Goal: Transaction & Acquisition: Purchase product/service

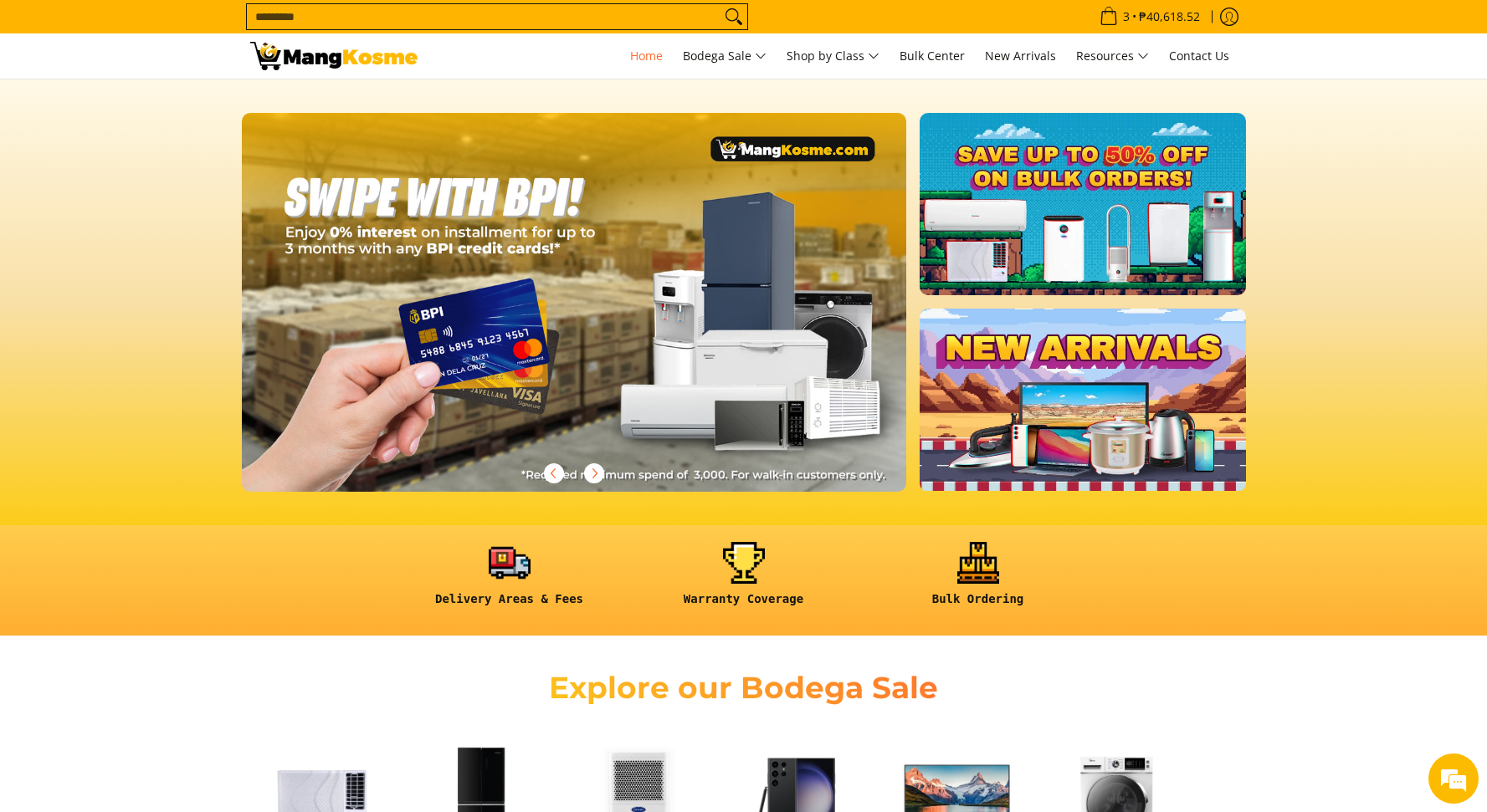
scroll to position [0, 1996]
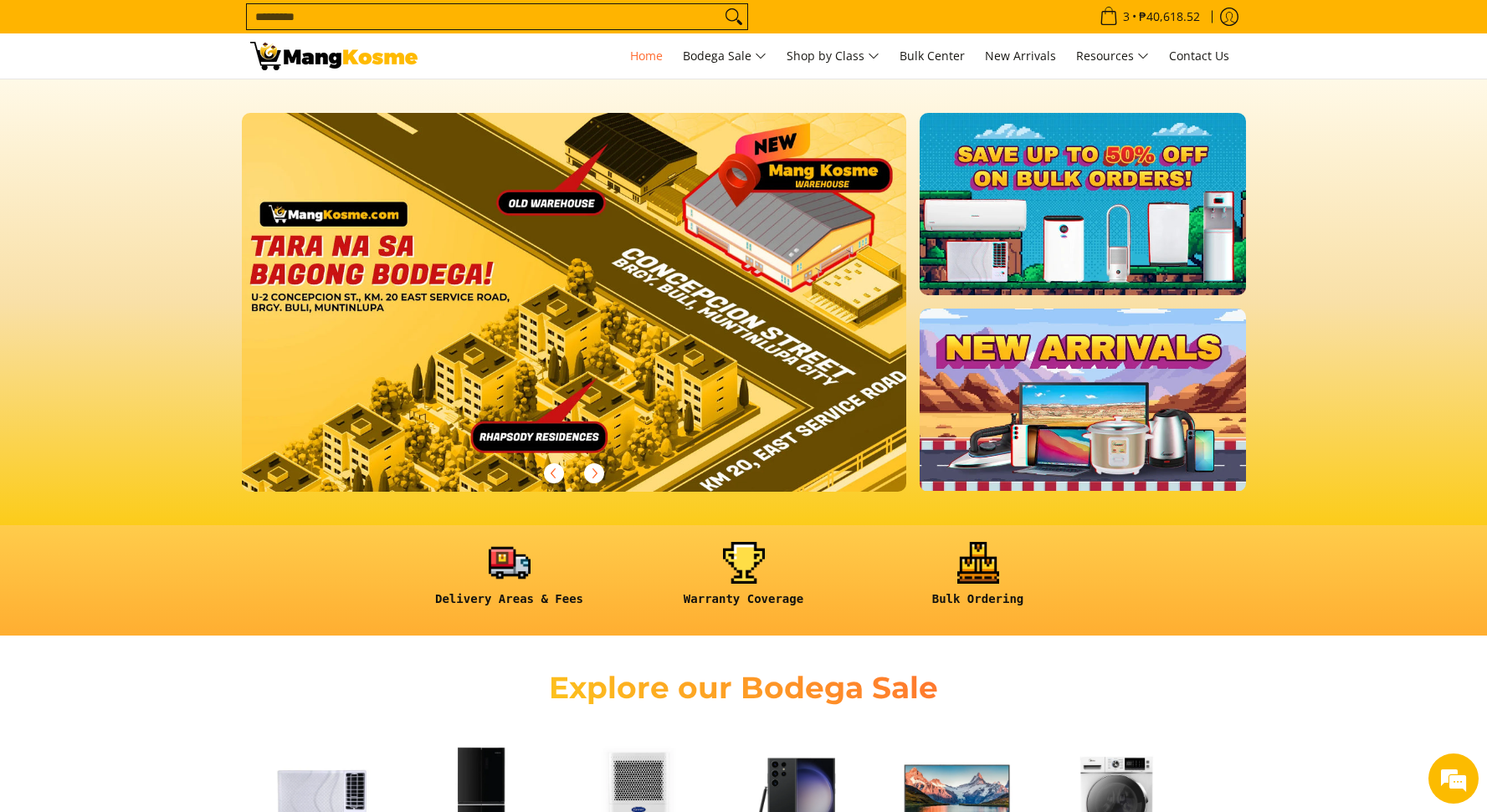
click at [68, 176] on section at bounding box center [743, 302] width 1487 height 446
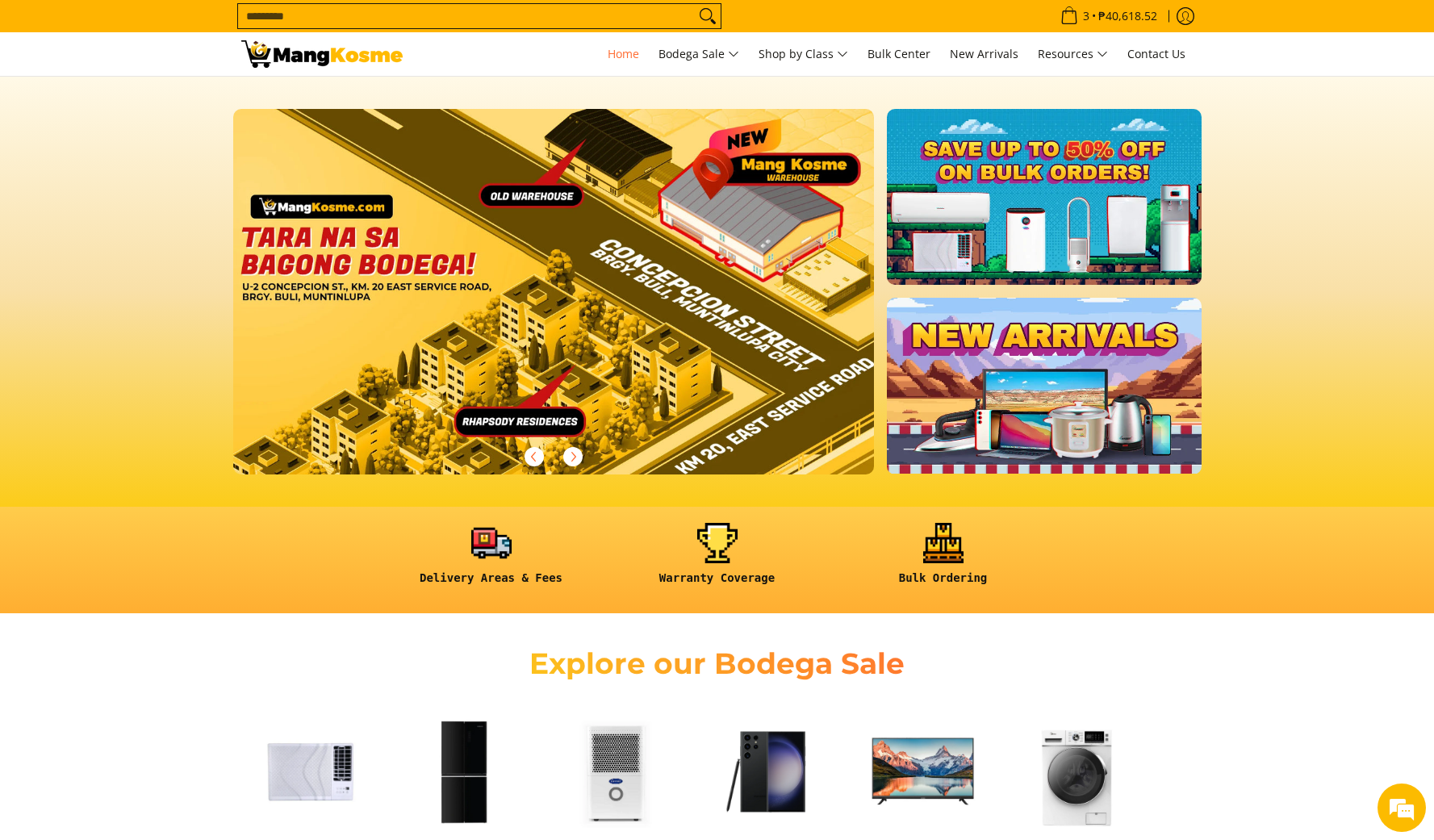
scroll to position [0, 1925]
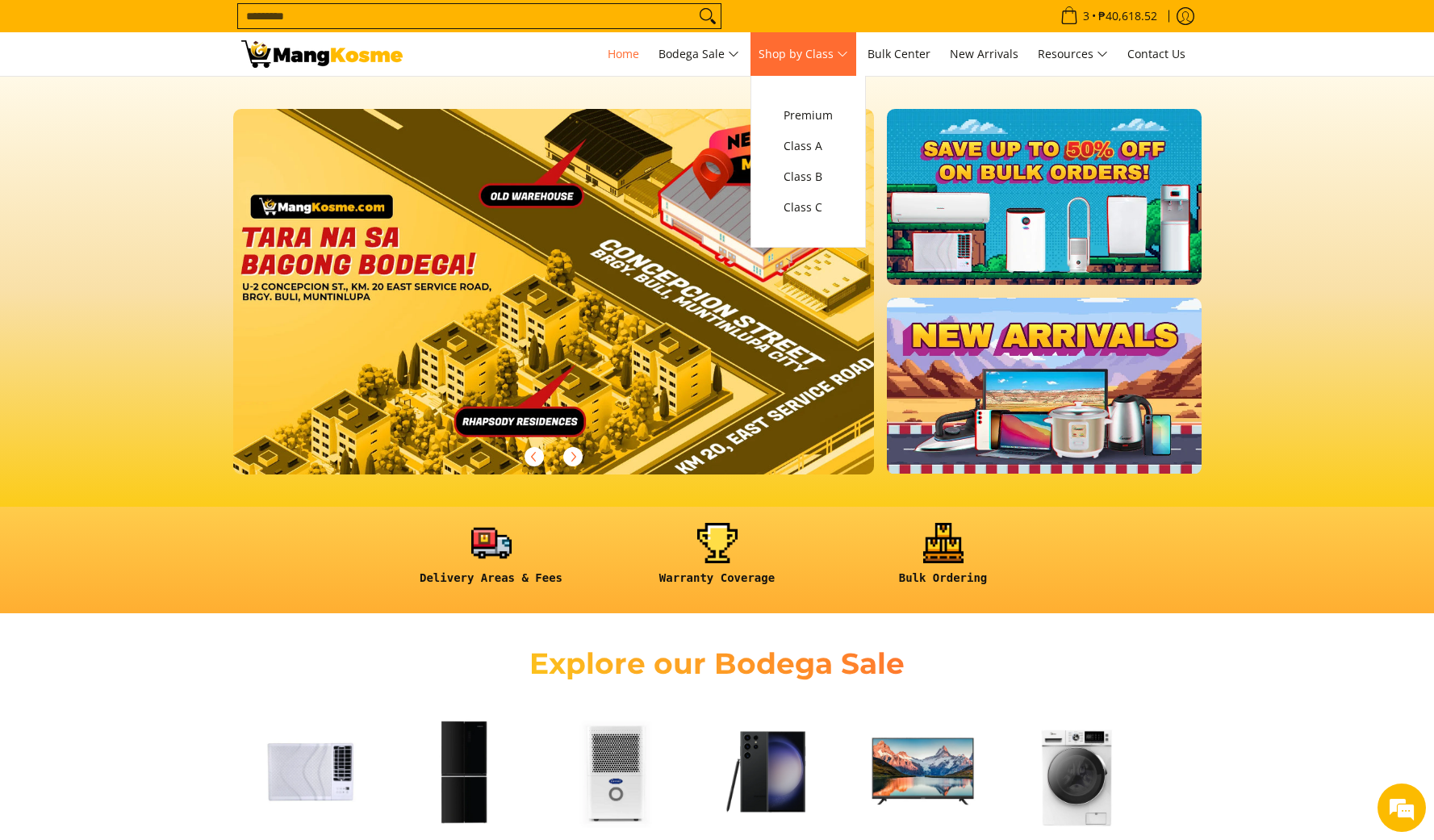
click at [788, 60] on span "Shop by Class" at bounding box center [803, 54] width 90 height 20
click at [813, 202] on span "Class C" at bounding box center [808, 208] width 49 height 20
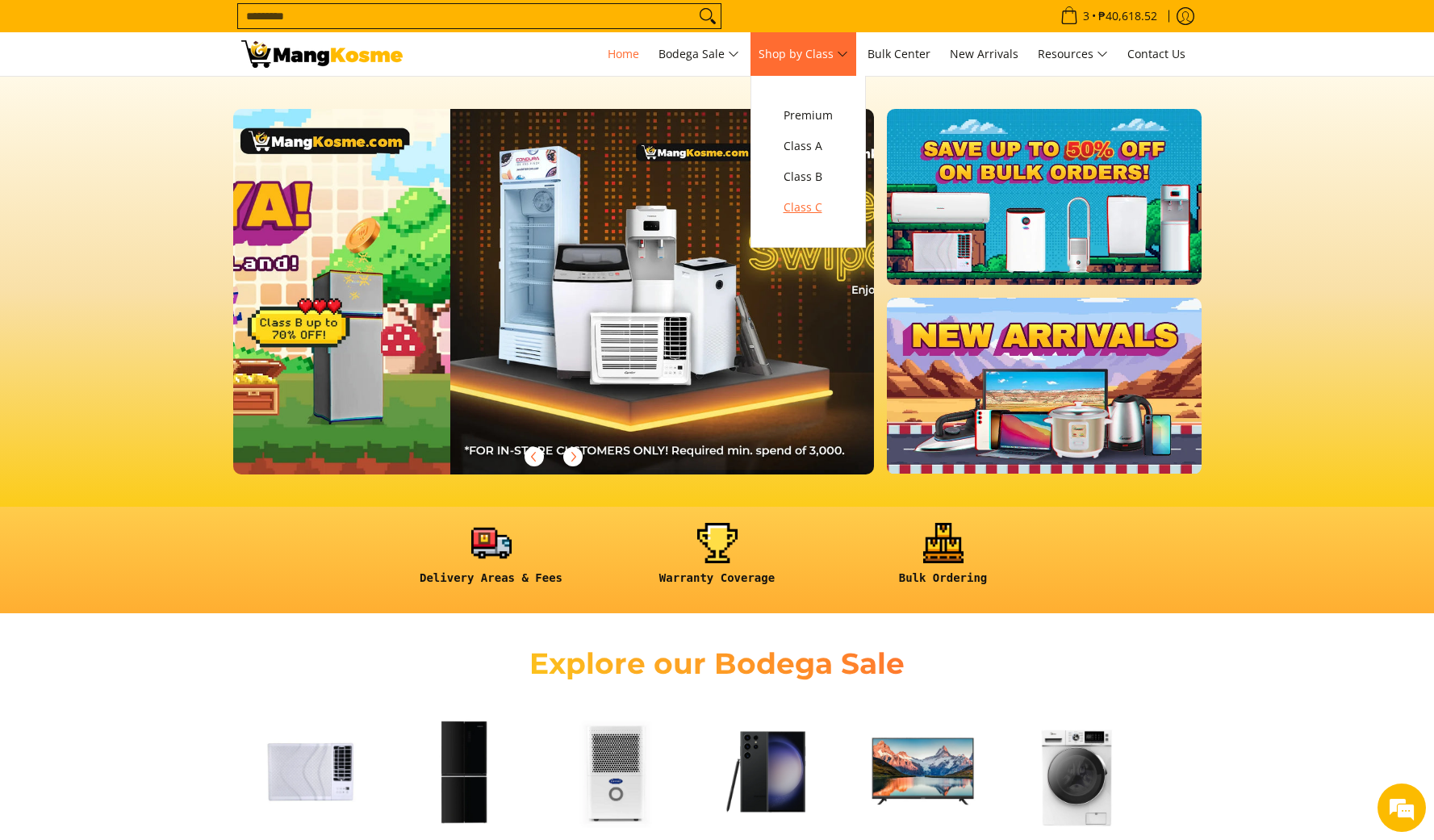
scroll to position [0, 108]
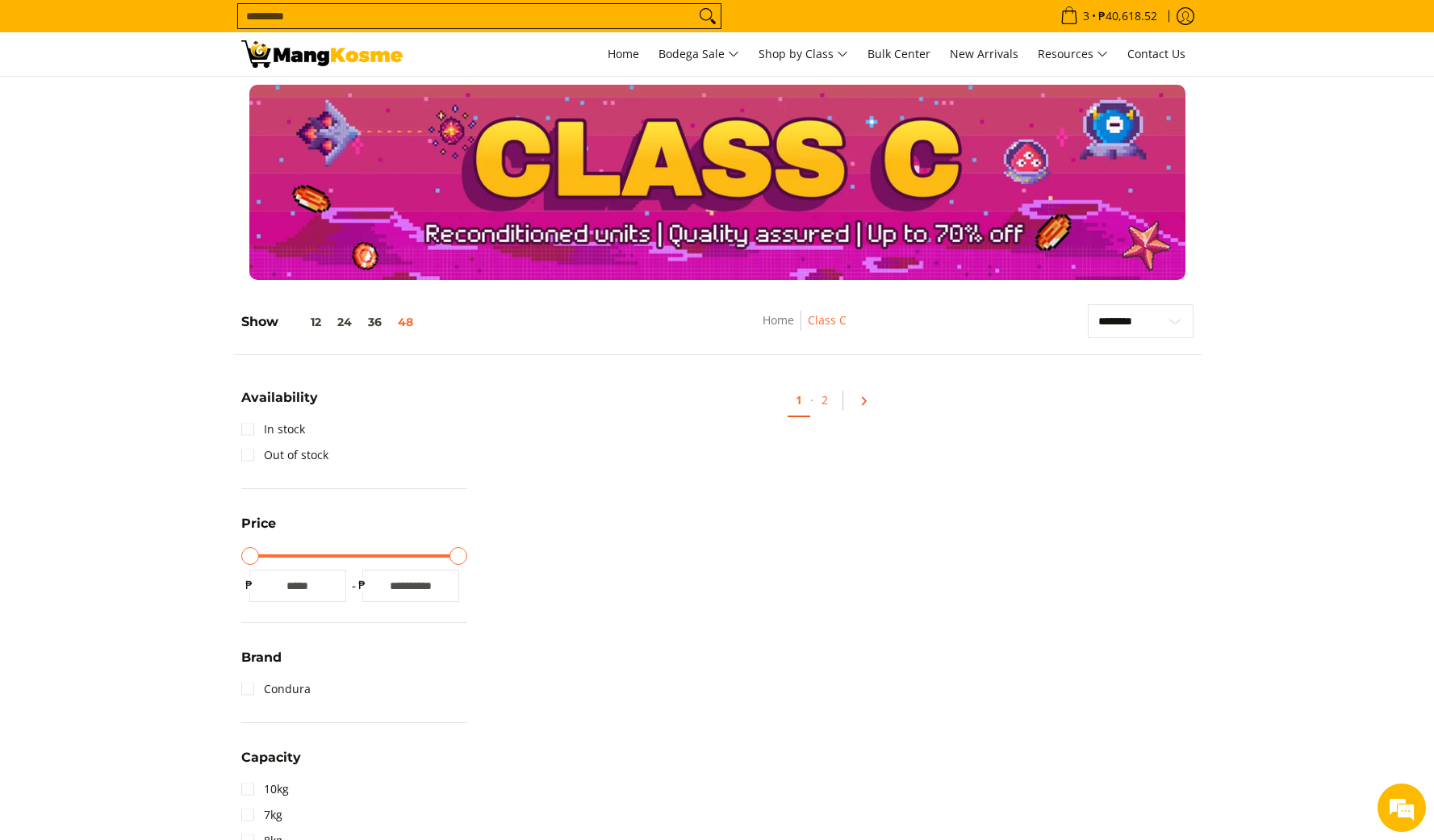
click at [866, 404] on icon "Pagination" at bounding box center [864, 401] width 12 height 12
click at [204, 179] on div at bounding box center [717, 182] width 1434 height 195
click at [856, 408] on link "1" at bounding box center [851, 400] width 22 height 33
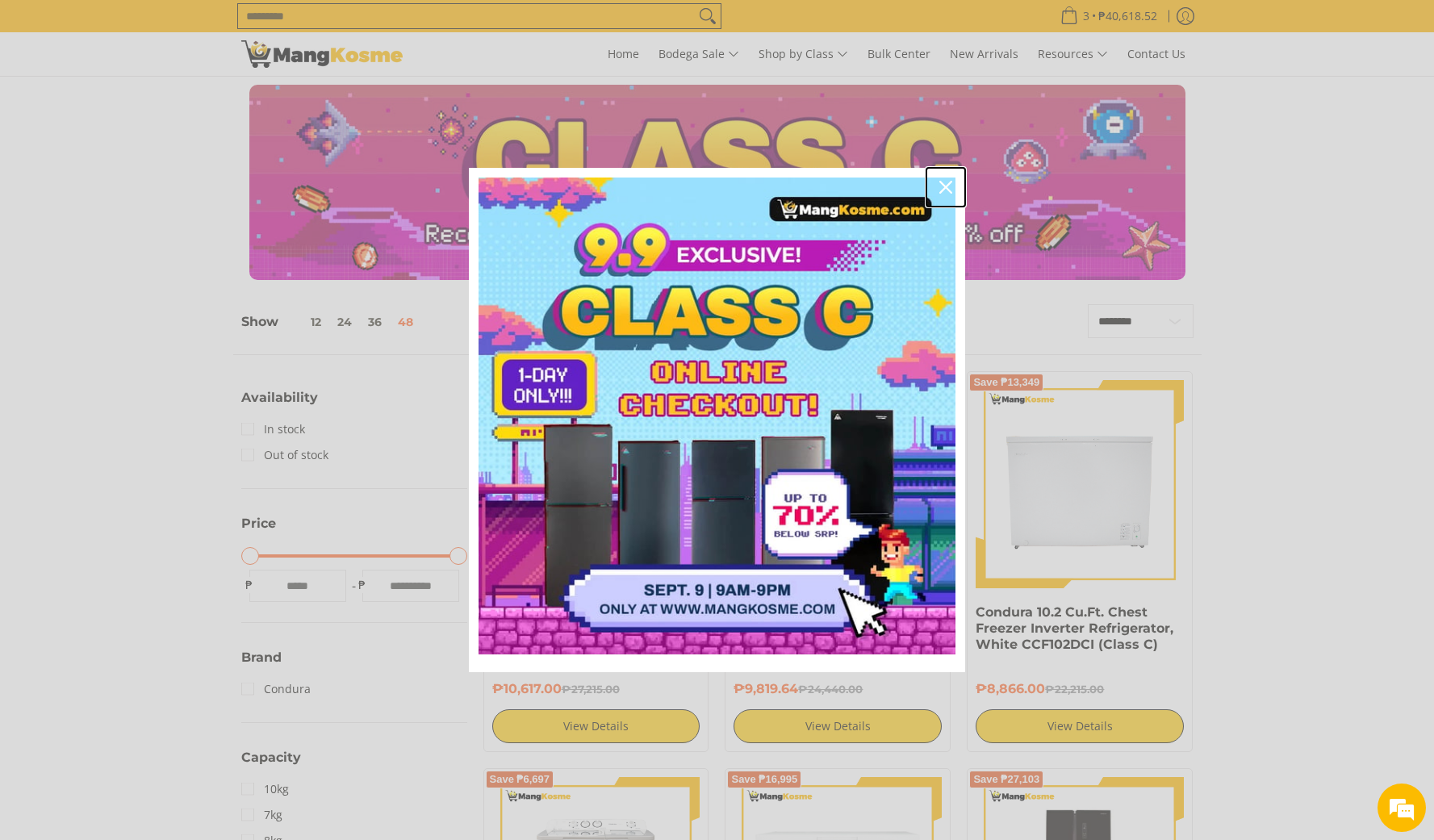
click at [938, 182] on div "Close" at bounding box center [946, 187] width 26 height 26
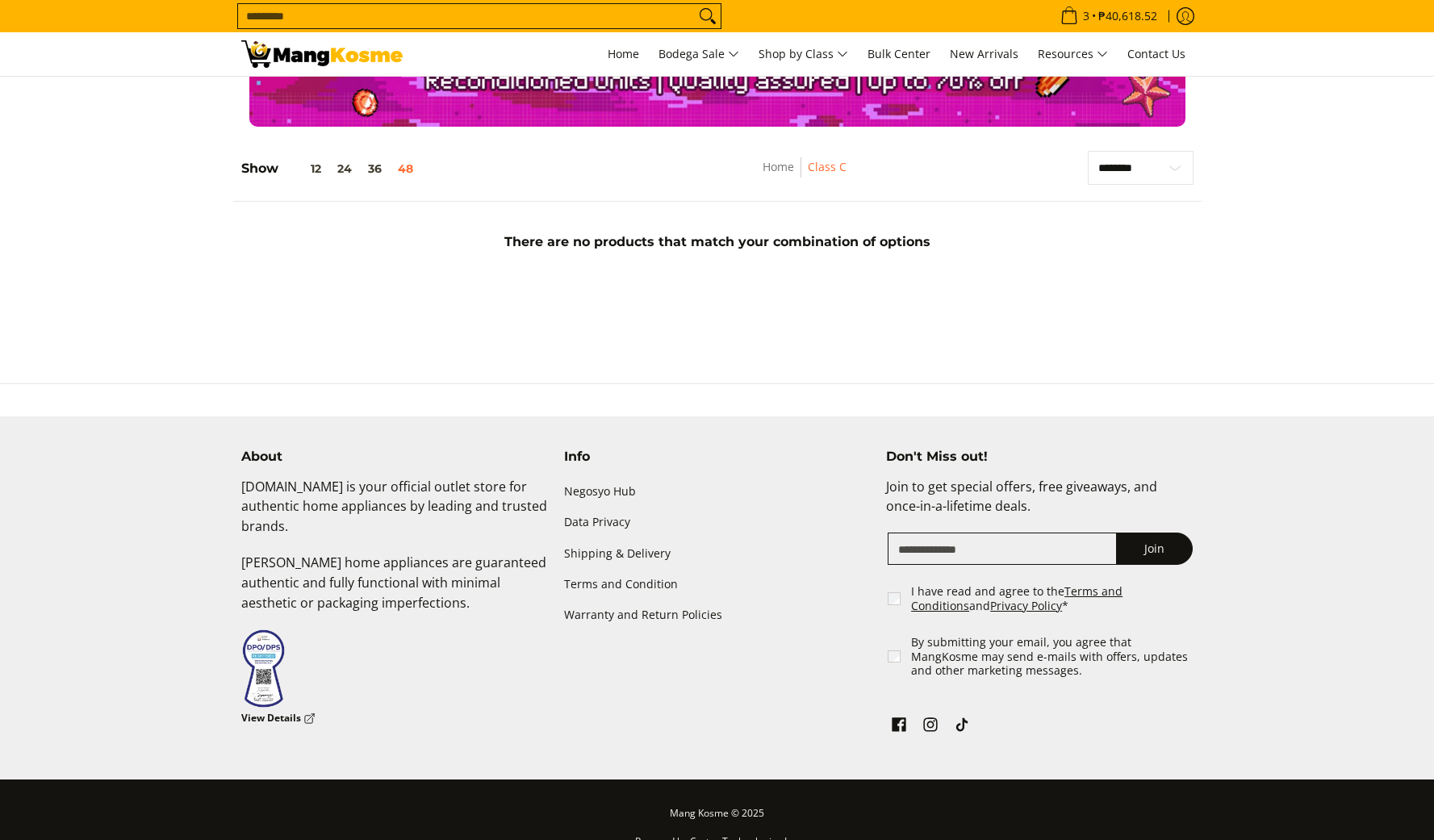
scroll to position [180, 0]
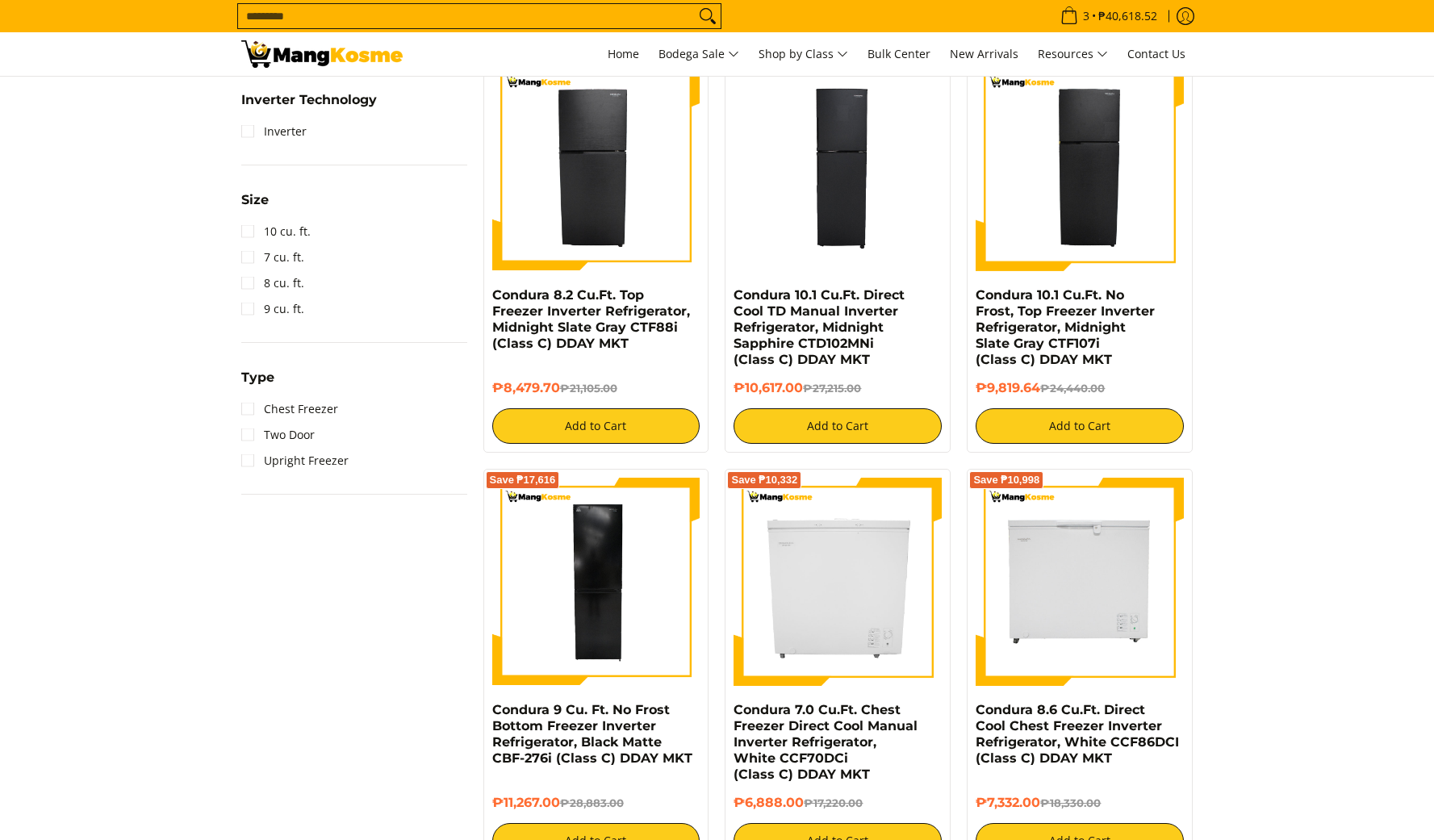
scroll to position [610, 0]
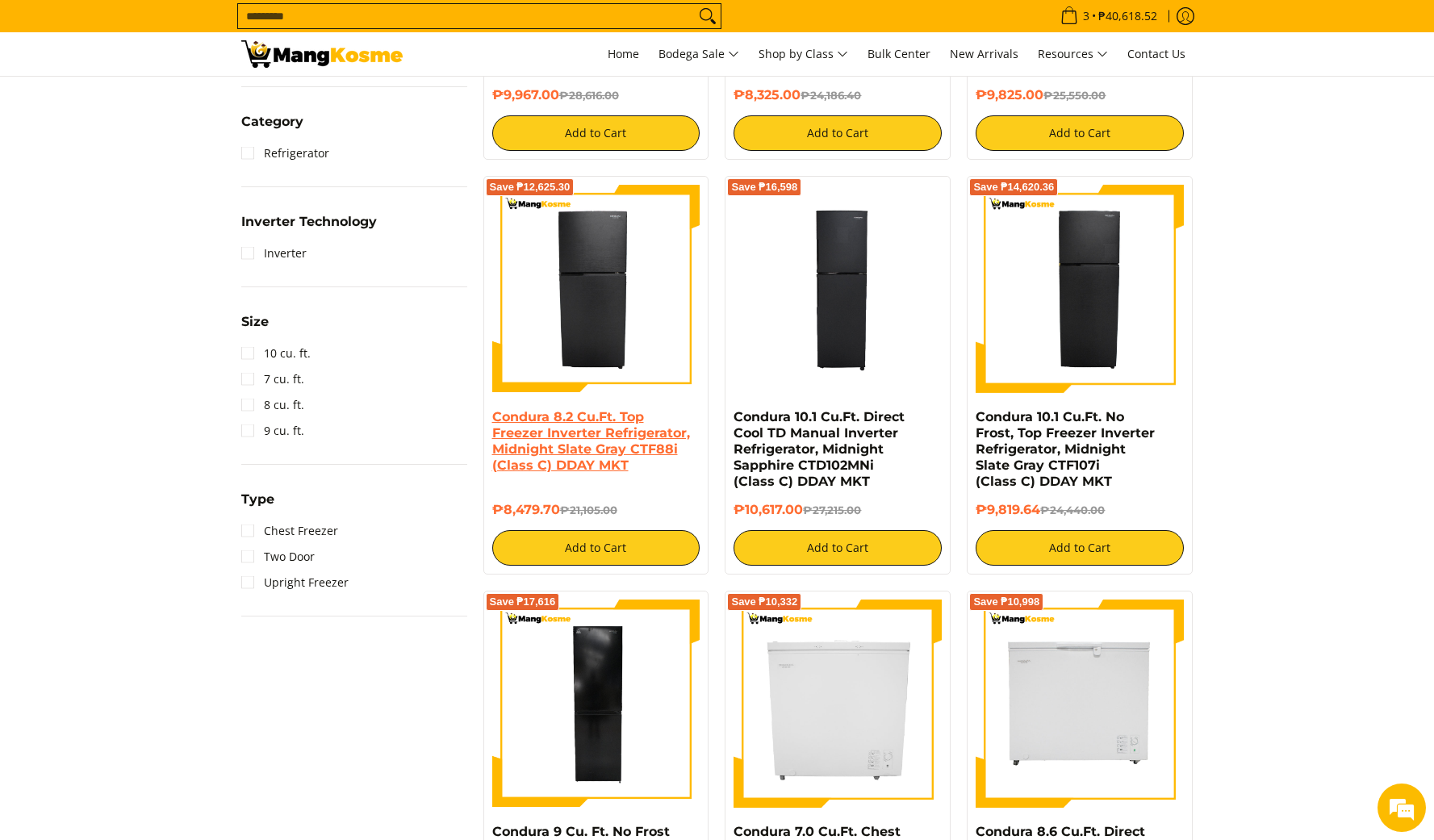
click at [612, 355] on img at bounding box center [596, 288] width 208 height 208
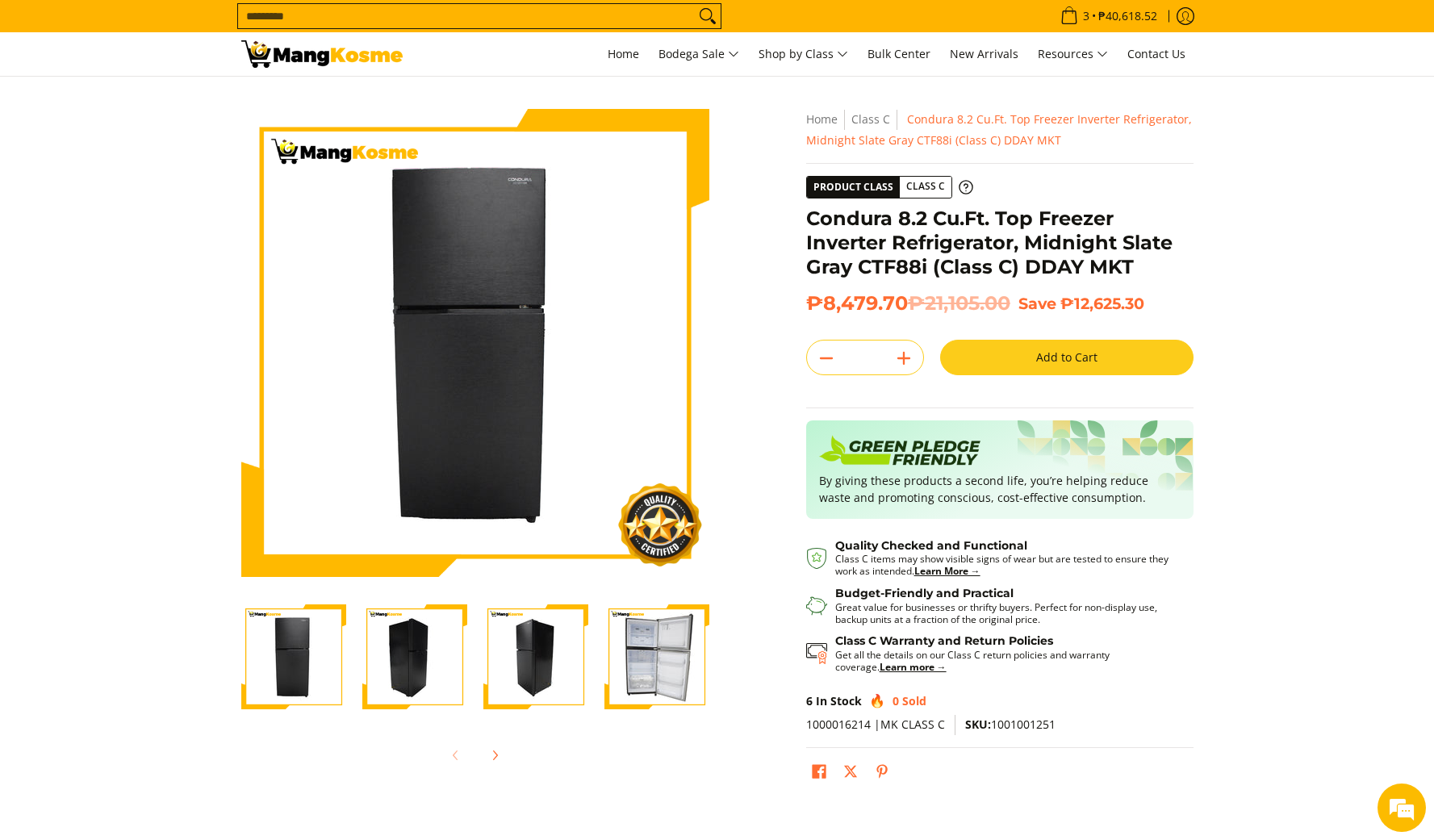
click at [1264, 483] on section "Skip to Main Content Enable zoom Disable zoom Enable zoom Disable zoom Enable z…" at bounding box center [717, 451] width 1434 height 750
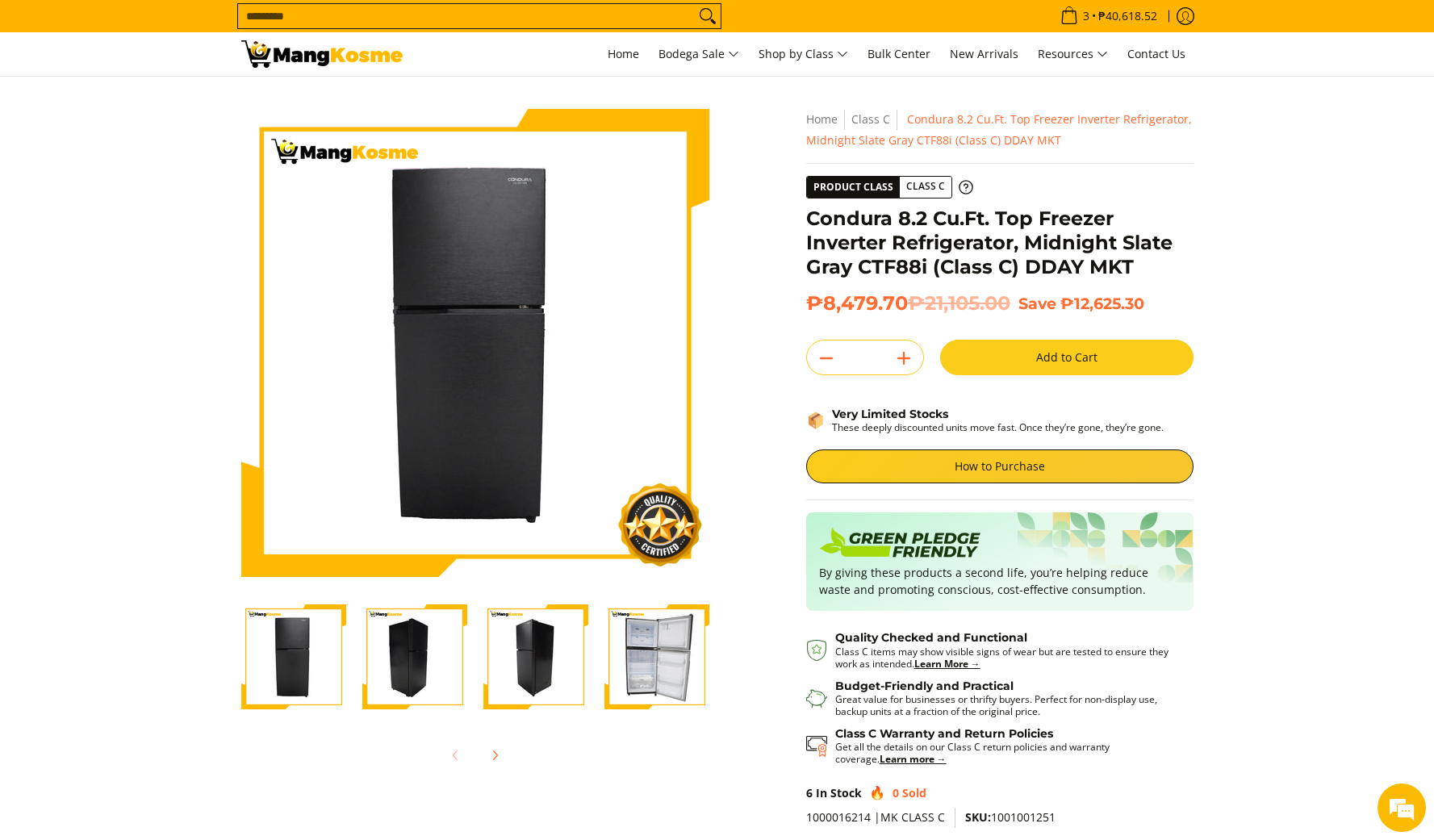
drag, startPoint x: 1084, startPoint y: 396, endPoint x: 1051, endPoint y: 464, distance: 75.6
click at [1084, 396] on div "Quantity * . Add to Cart Buy it now This item is a recurring or deferred purcha…" at bounding box center [1000, 420] width 387 height 161
click at [996, 462] on link "How to Purchase" at bounding box center [1000, 466] width 387 height 34
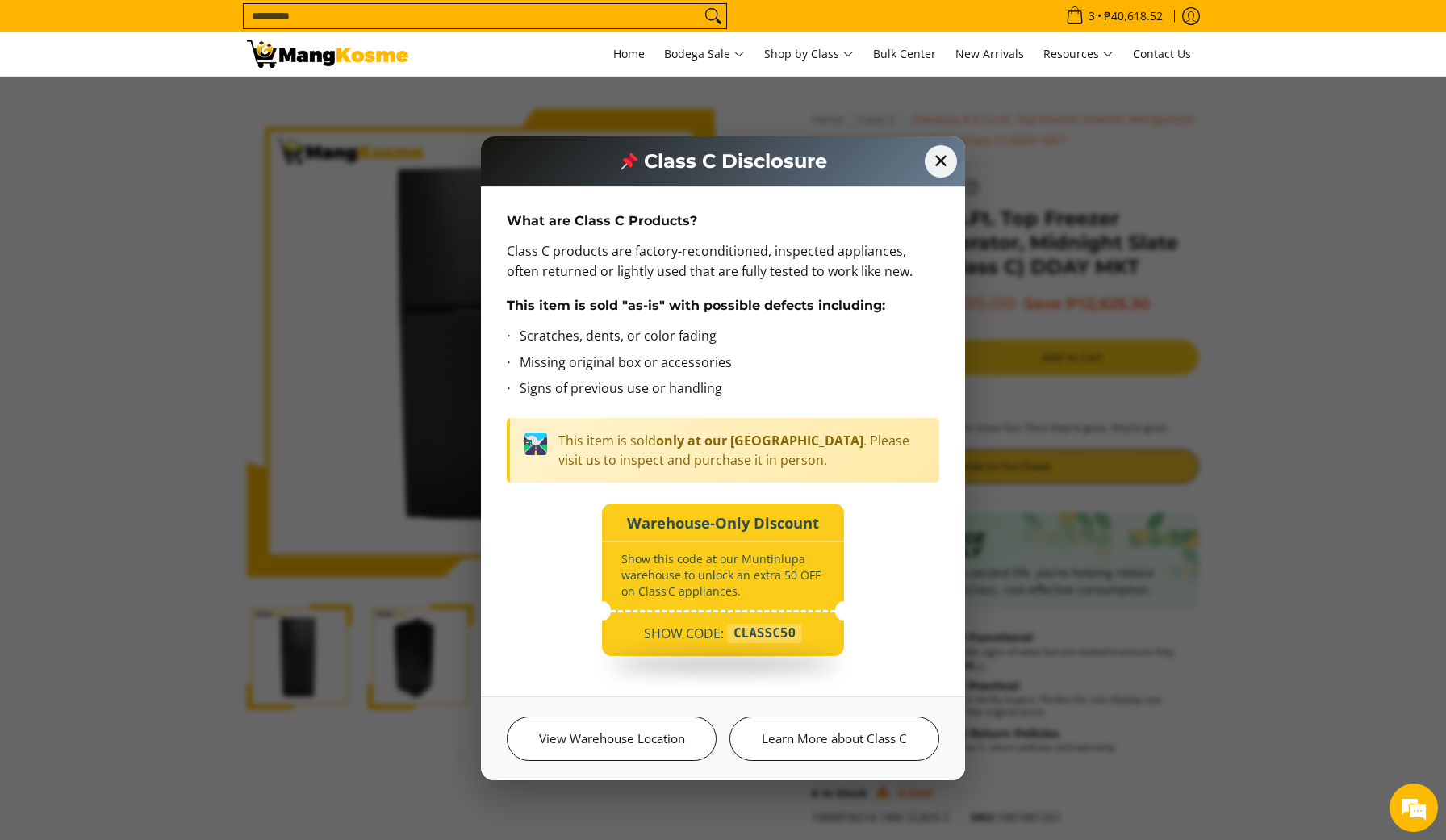
click at [1214, 462] on div "✕ Class C Disclosure What are Class C Products? Class C products are factory-re…" at bounding box center [723, 420] width 1446 height 840
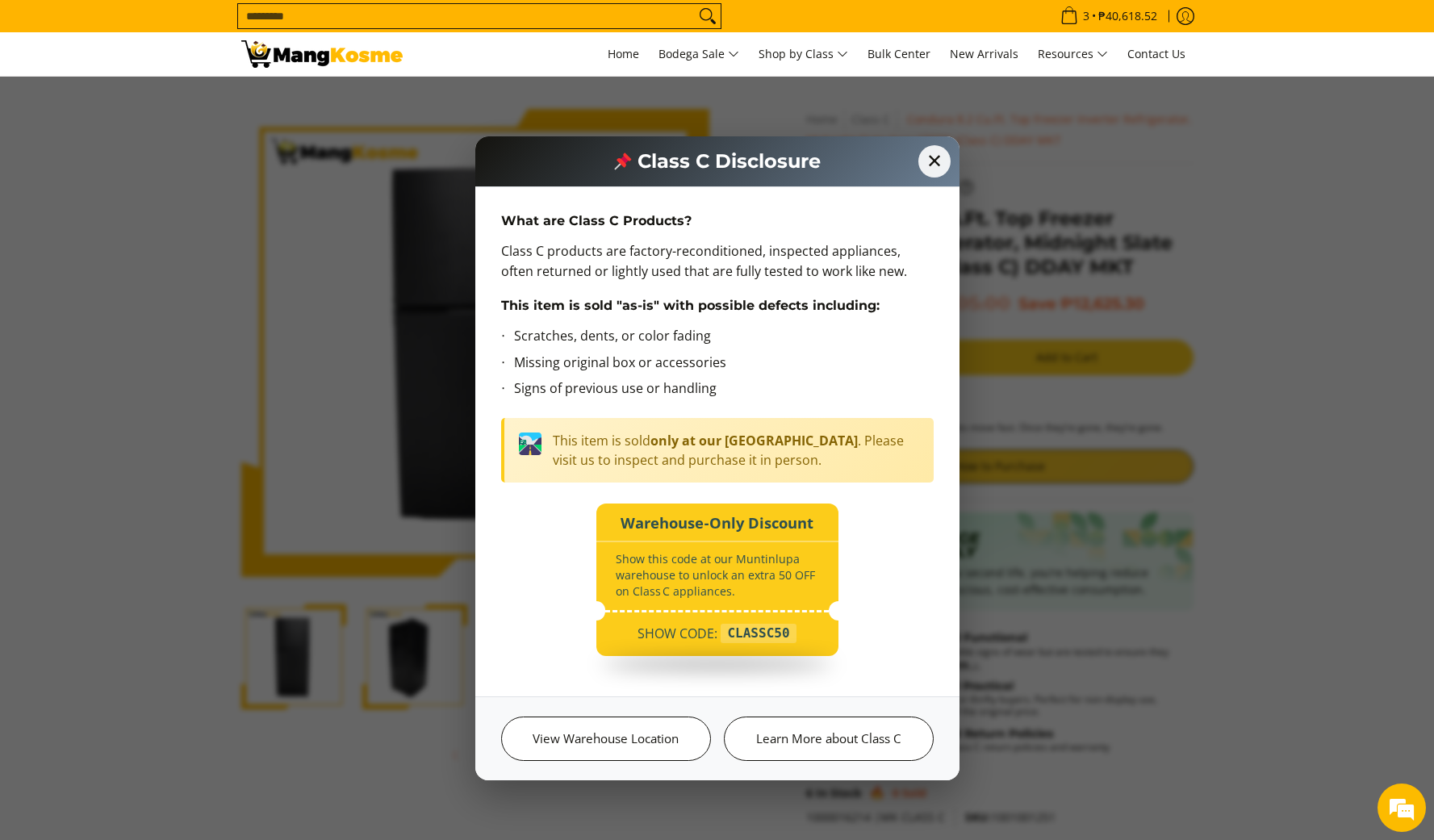
click at [1311, 460] on section "Skip to Main Content Enable zoom Disable zoom Enable zoom Disable zoom Enable z…" at bounding box center [717, 497] width 1434 height 842
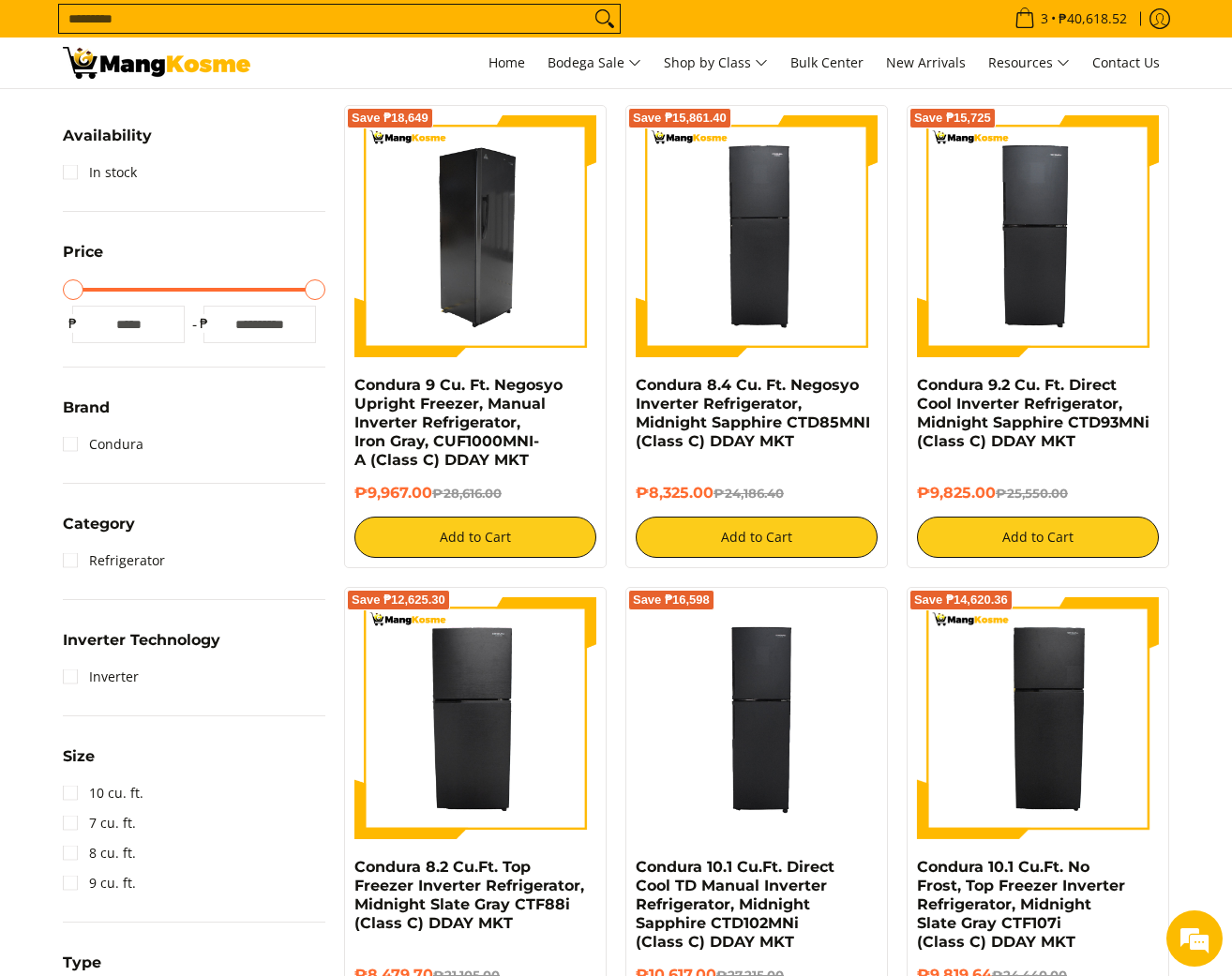
click at [487, 258] on img at bounding box center [475, 236] width 242 height 242
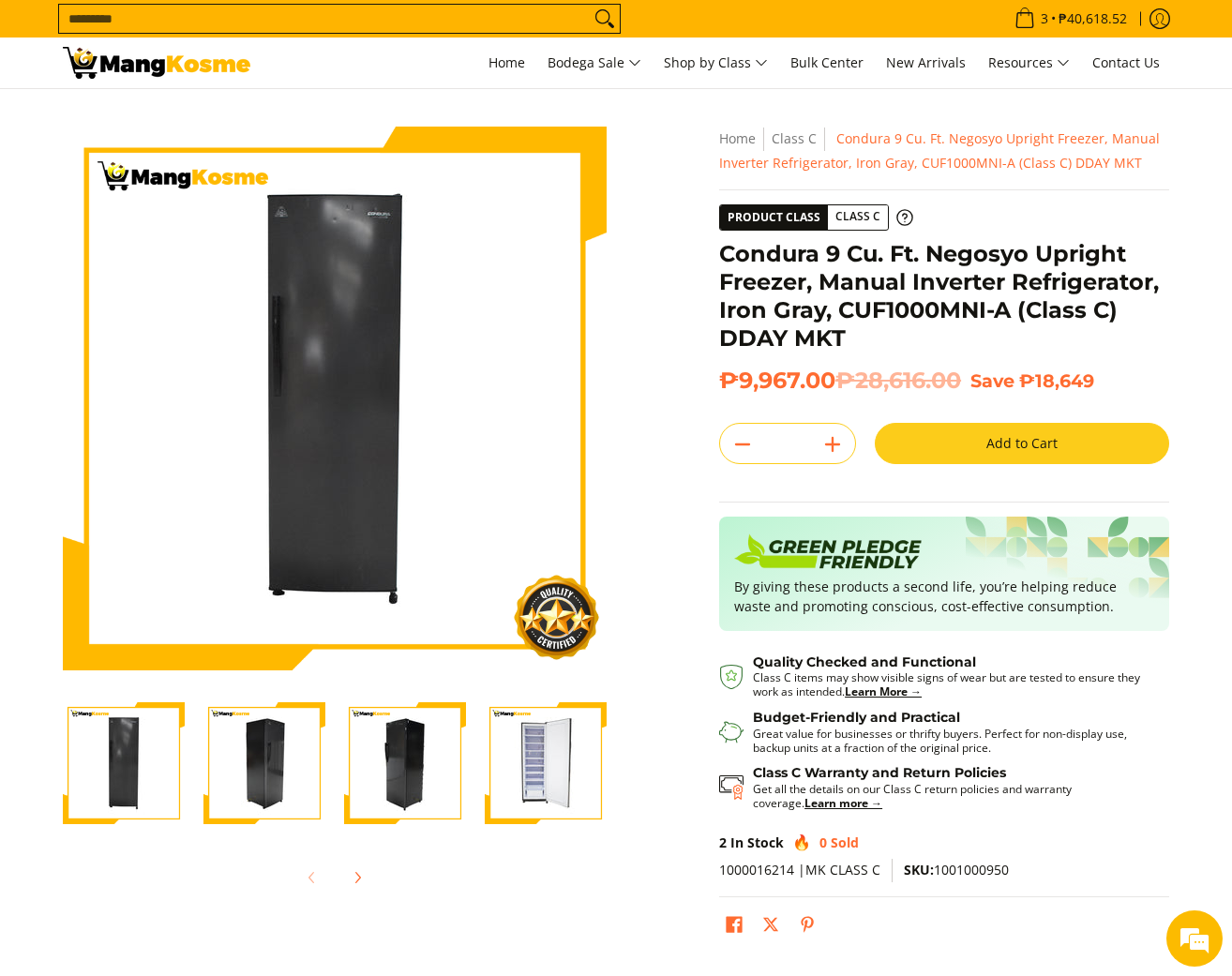
click at [249, 781] on img "Condura 9 Cu. Ft. Negosyo Upright Freezer, Manual Inverter Refrigerator, Iron G…" at bounding box center [264, 763] width 122 height 122
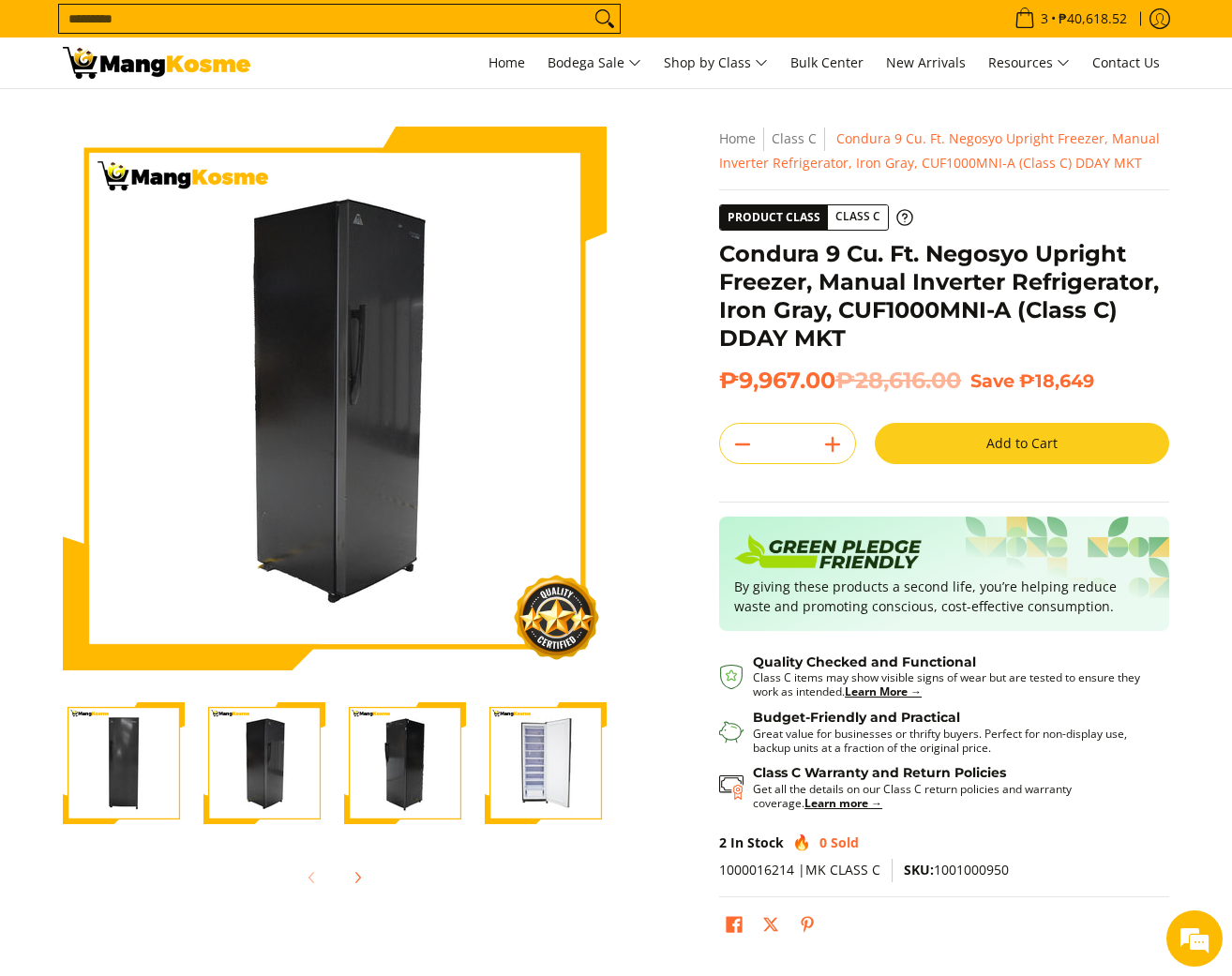
click at [354, 775] on img "Condura 9 Cu. Ft. Negosyo Upright Freezer, Manual Inverter Refrigerator, Iron G…" at bounding box center [405, 763] width 122 height 122
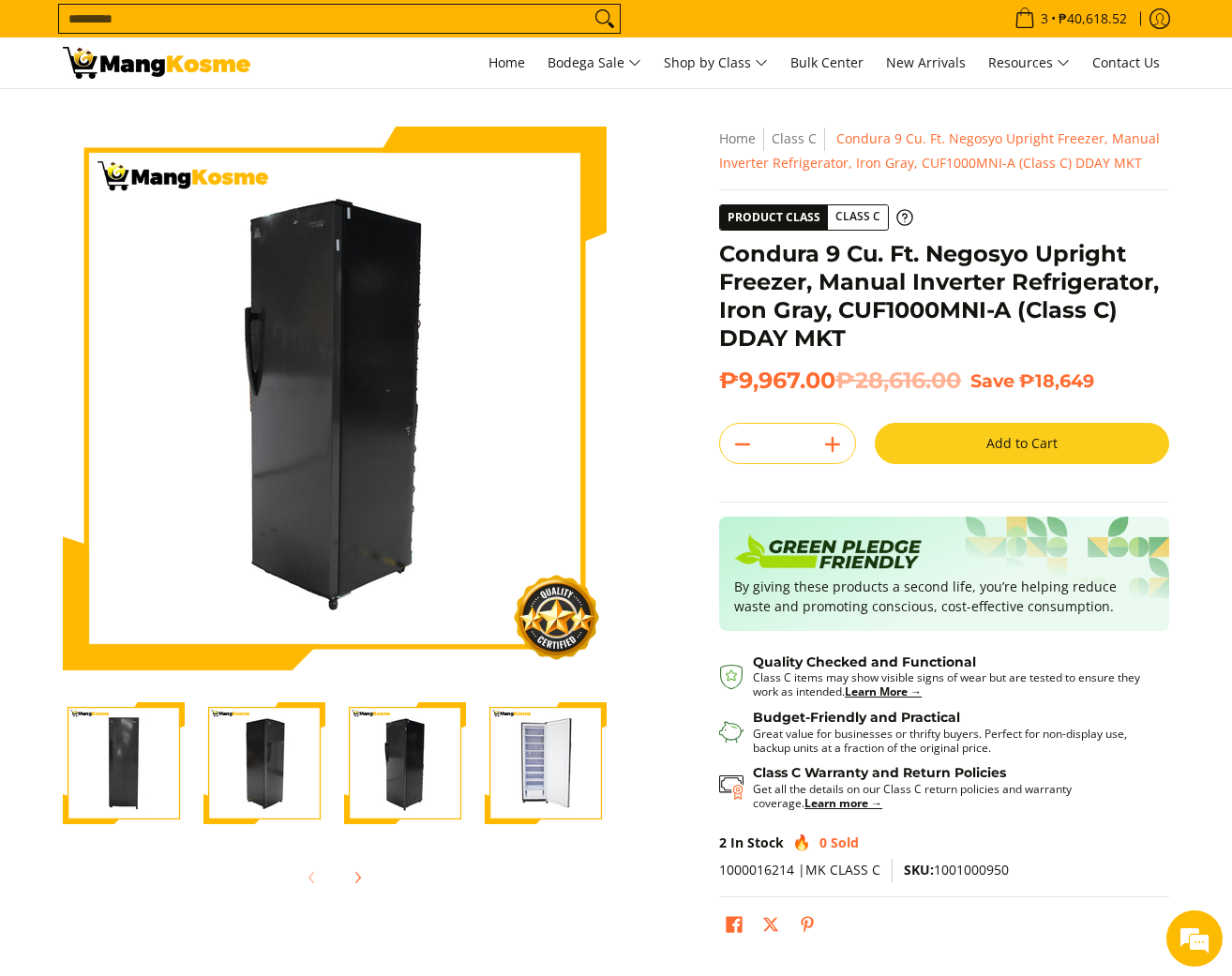
click at [990, 435] on button "Add to Cart" at bounding box center [1022, 443] width 295 height 41
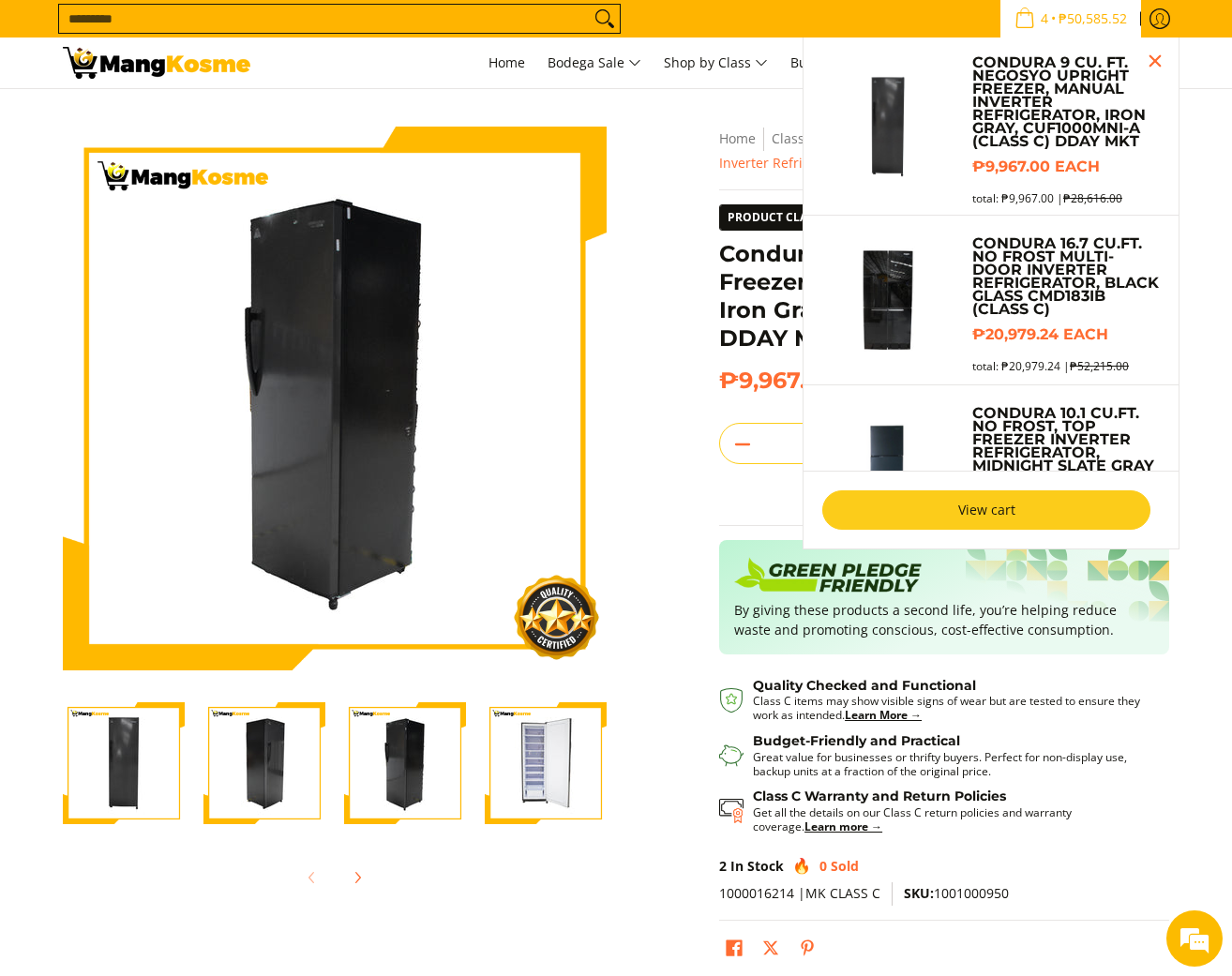
click at [959, 508] on link "View cart" at bounding box center [986, 509] width 328 height 39
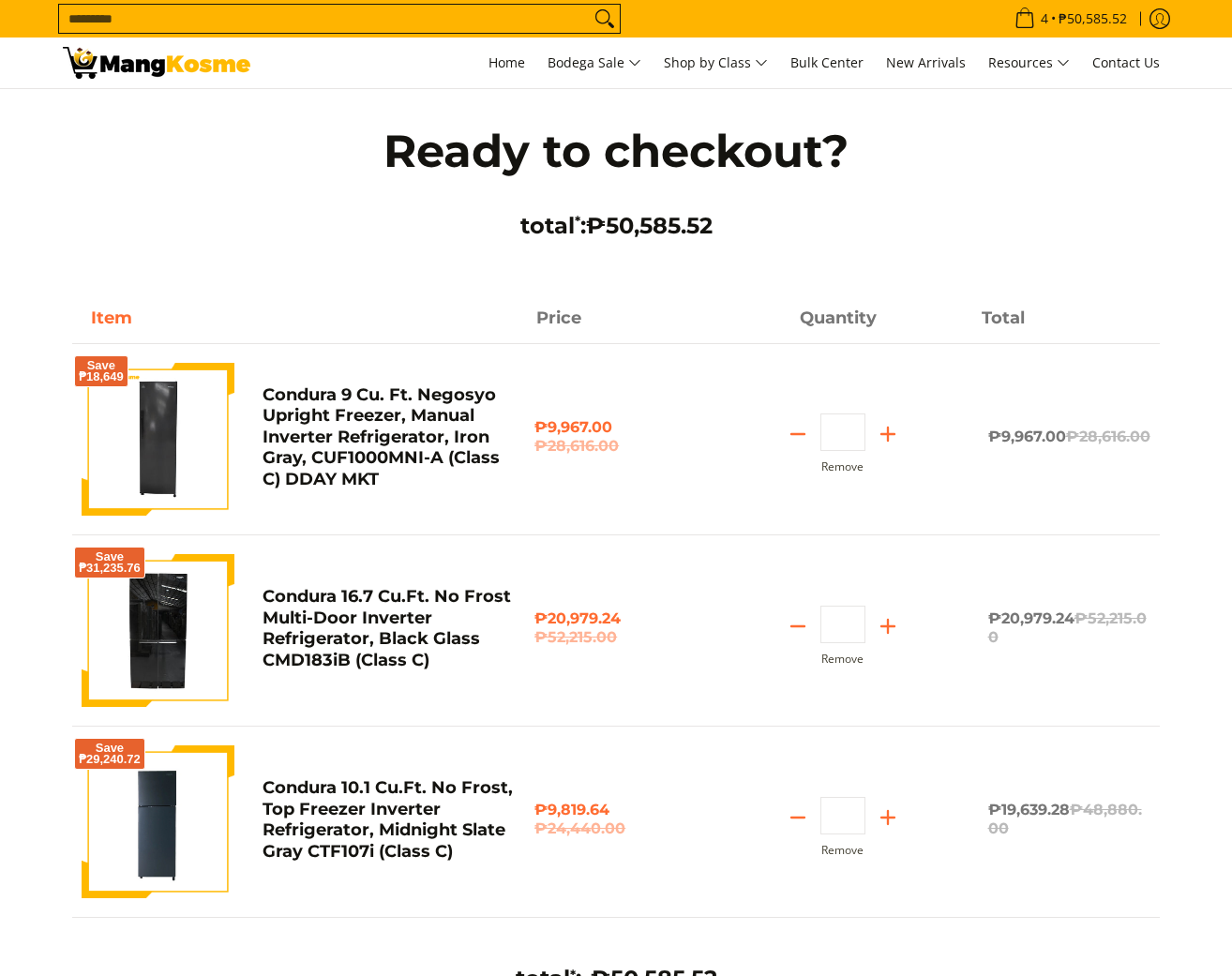
scroll to position [259, 0]
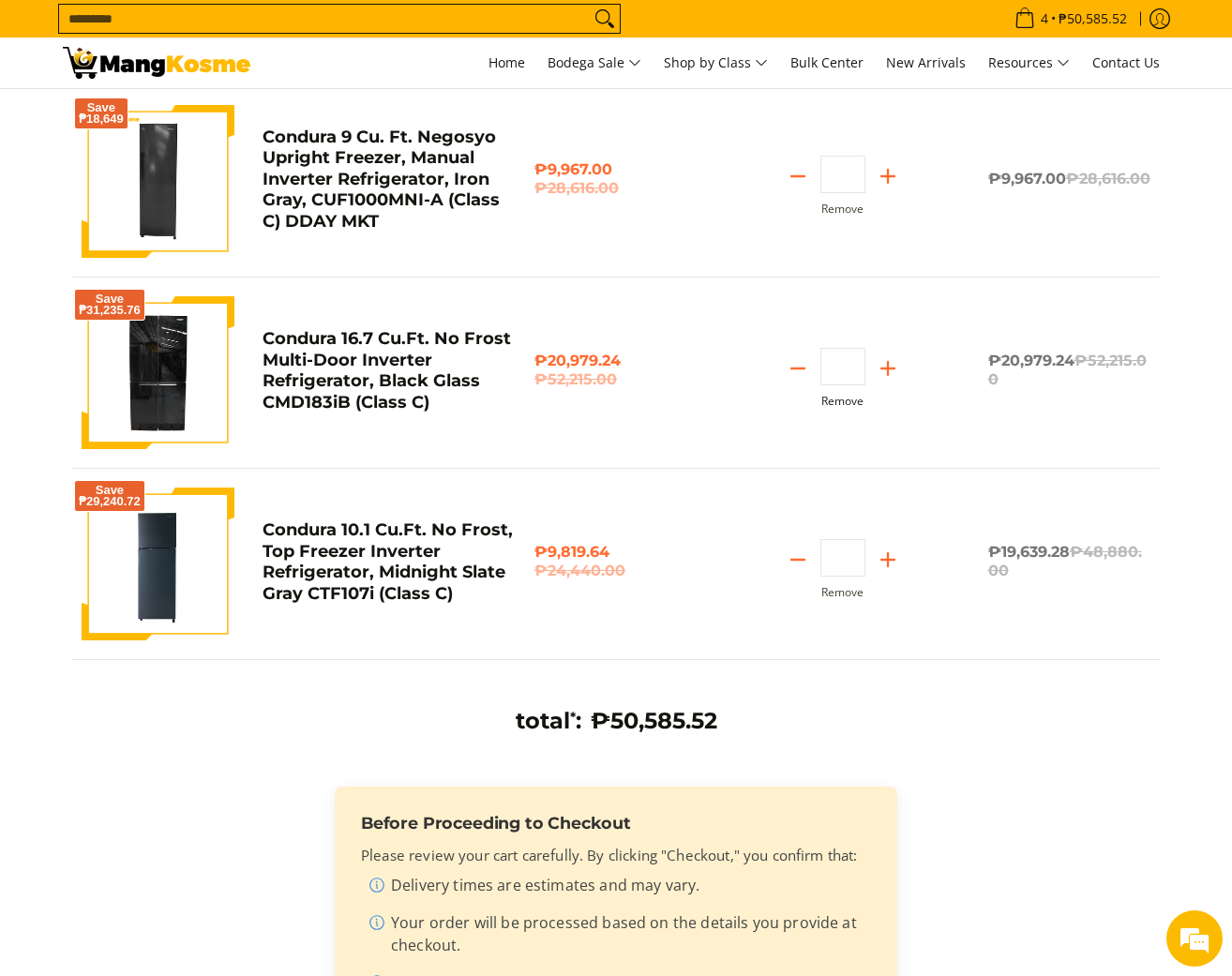
click at [842, 405] on button "Remove" at bounding box center [842, 401] width 42 height 13
type input "*"
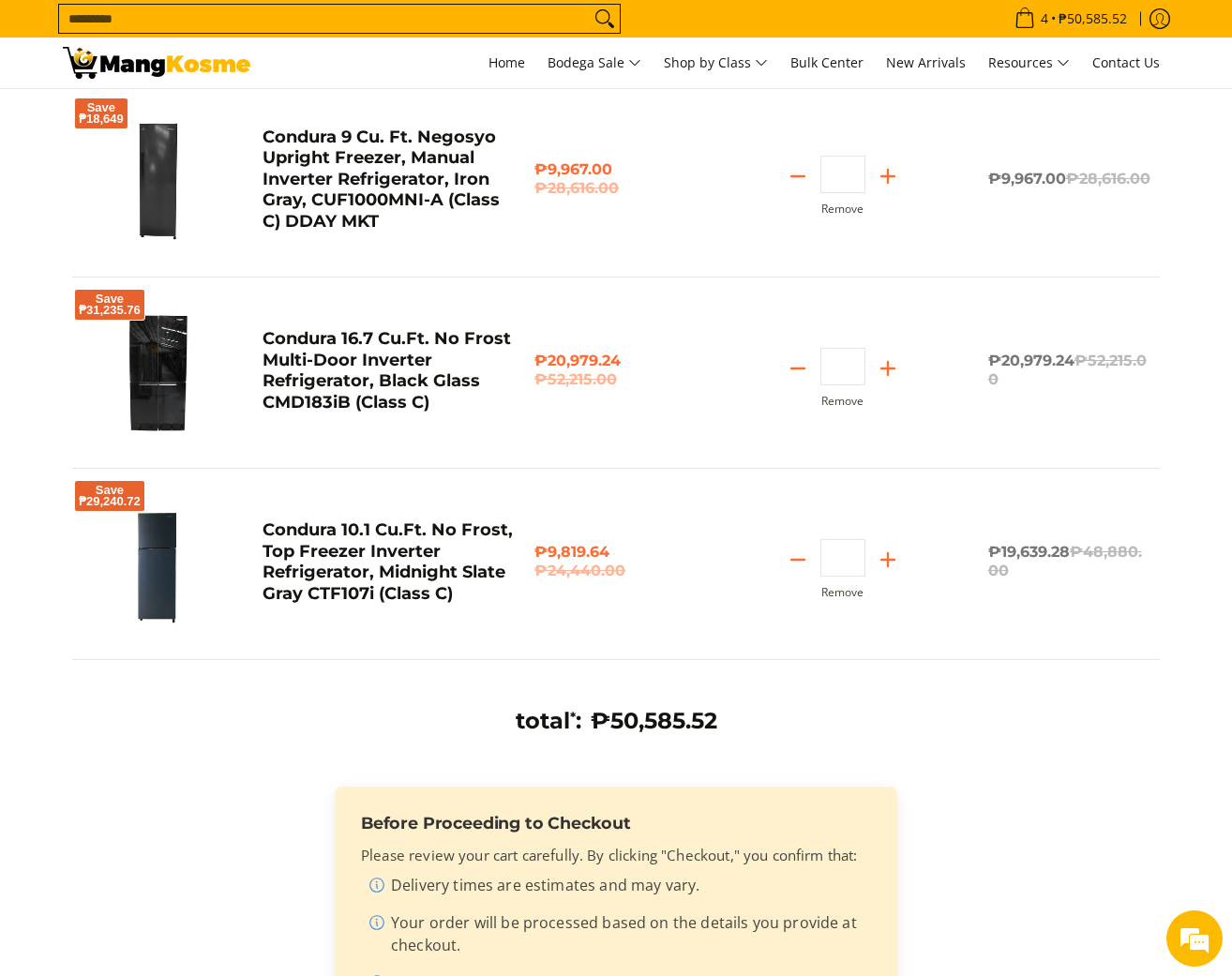
click at [834, 440] on div "Save ₱31,235.76 Condura 16.7 Cu.Ft. No Frost Multi-Door Inverter Refrigerator, …" at bounding box center [616, 383] width 1088 height 172
click at [846, 403] on button "Remove" at bounding box center [842, 401] width 42 height 13
type input "*"
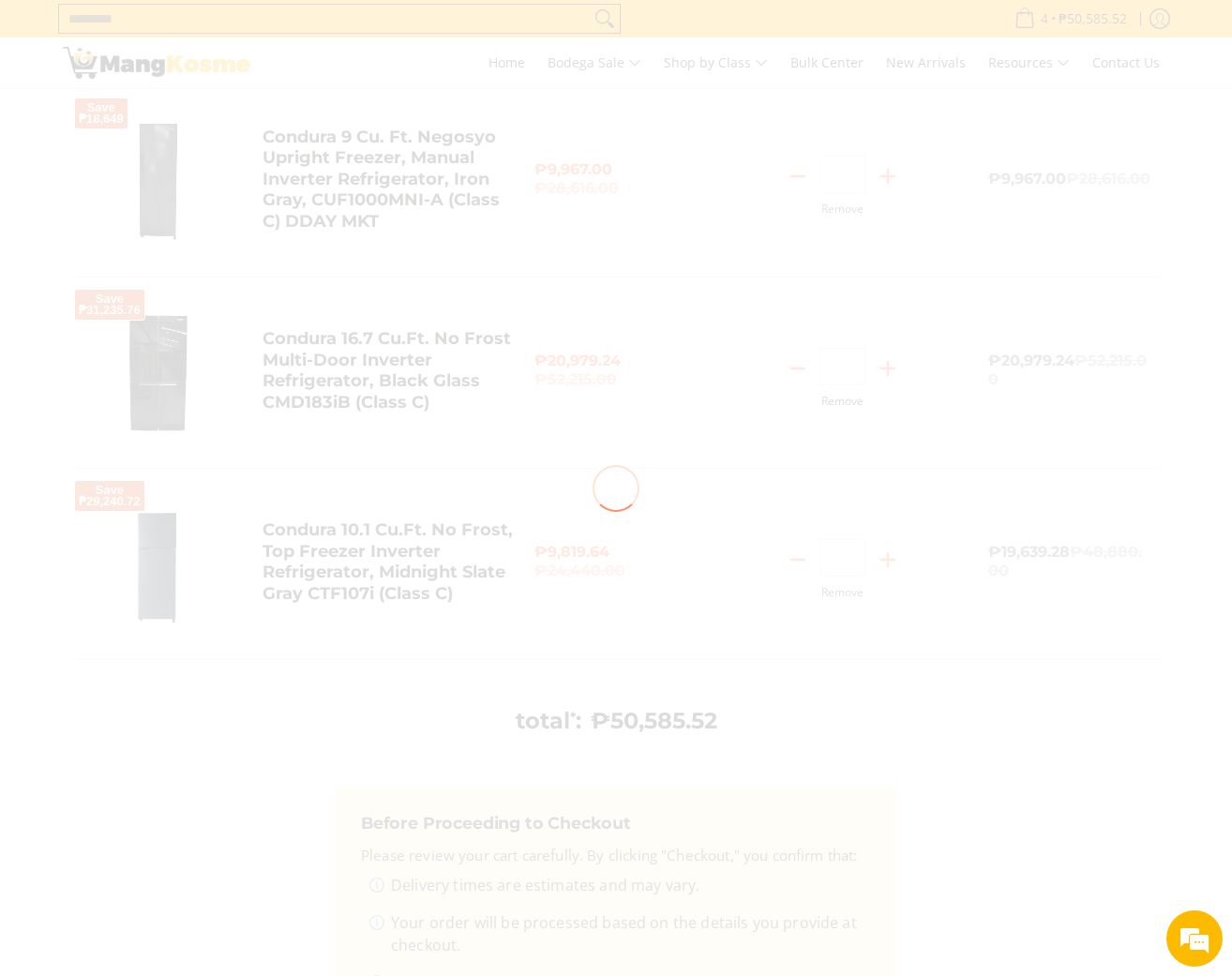
scroll to position [0, 0]
click at [863, 444] on div at bounding box center [616, 488] width 1232 height 976
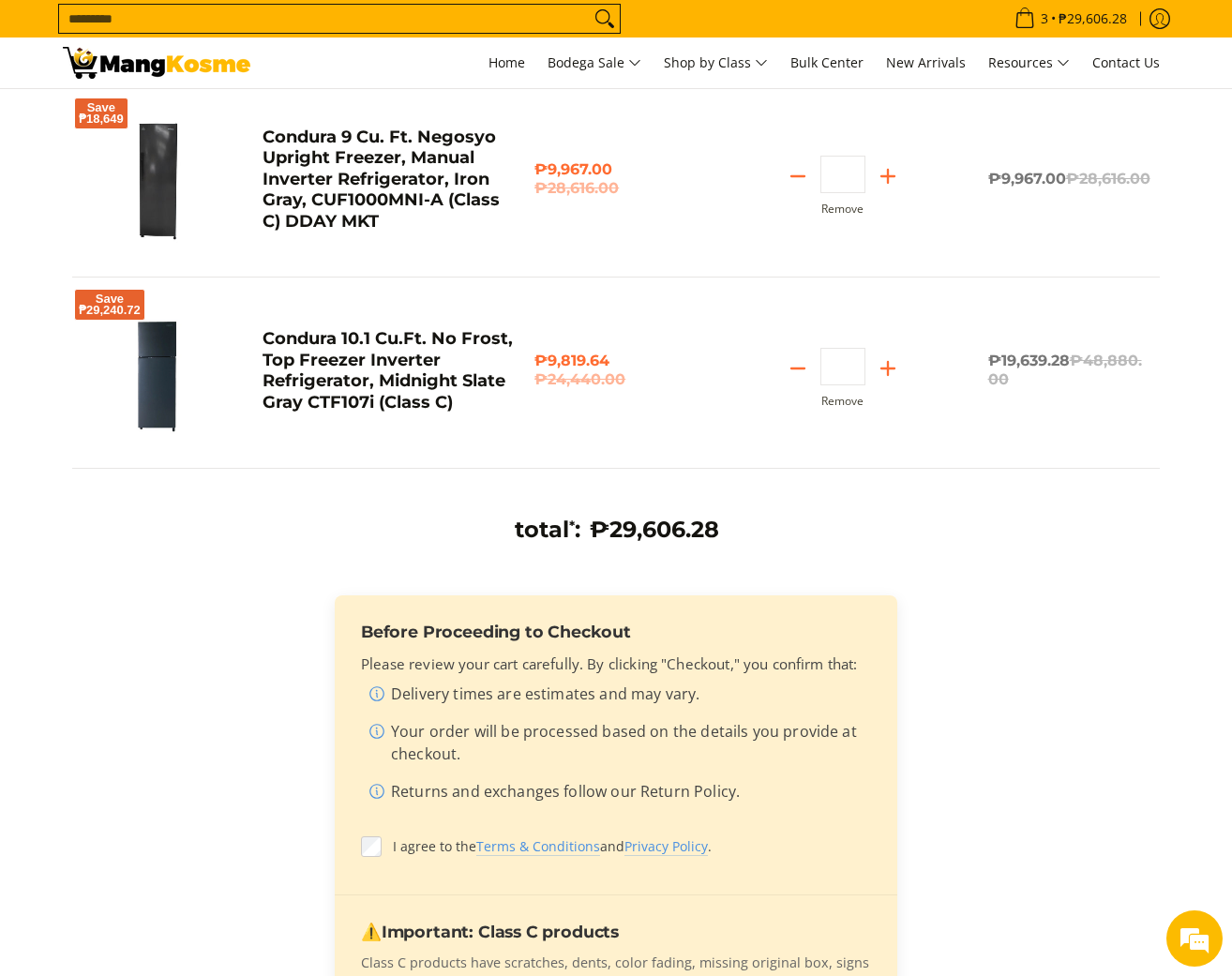
scroll to position [68, 0]
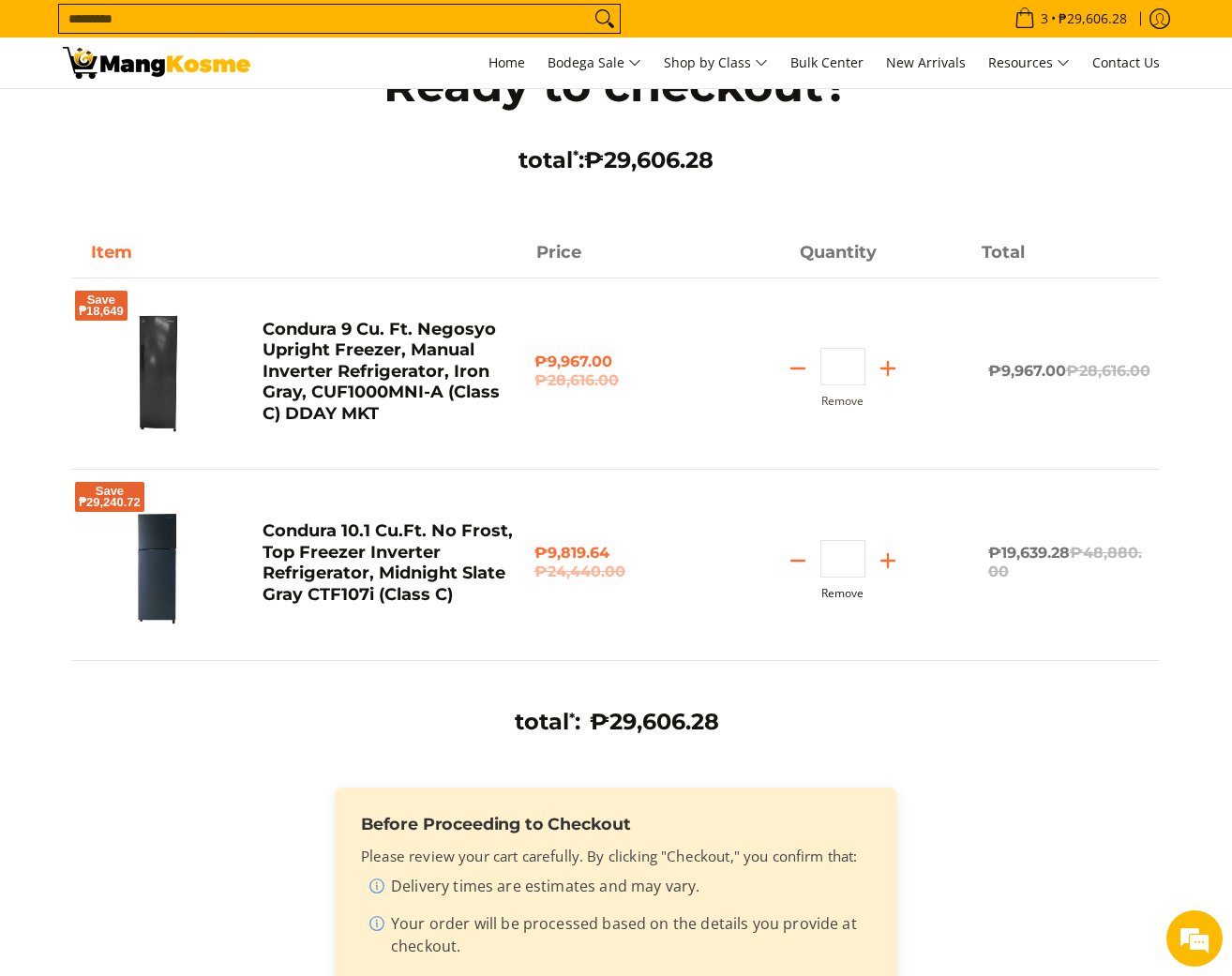
click at [842, 593] on button "Remove" at bounding box center [842, 593] width 42 height 13
type input "*"
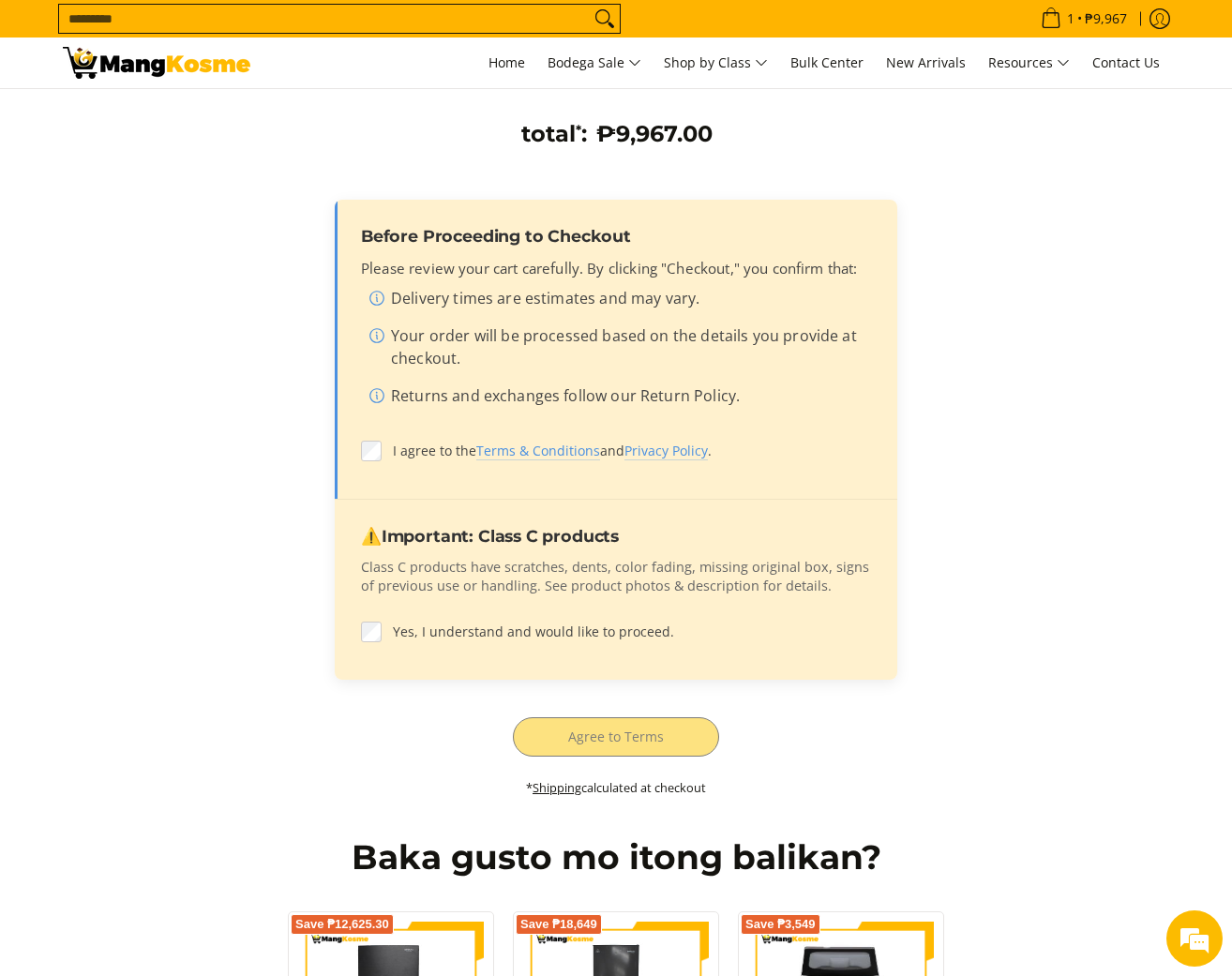
scroll to position [480, 0]
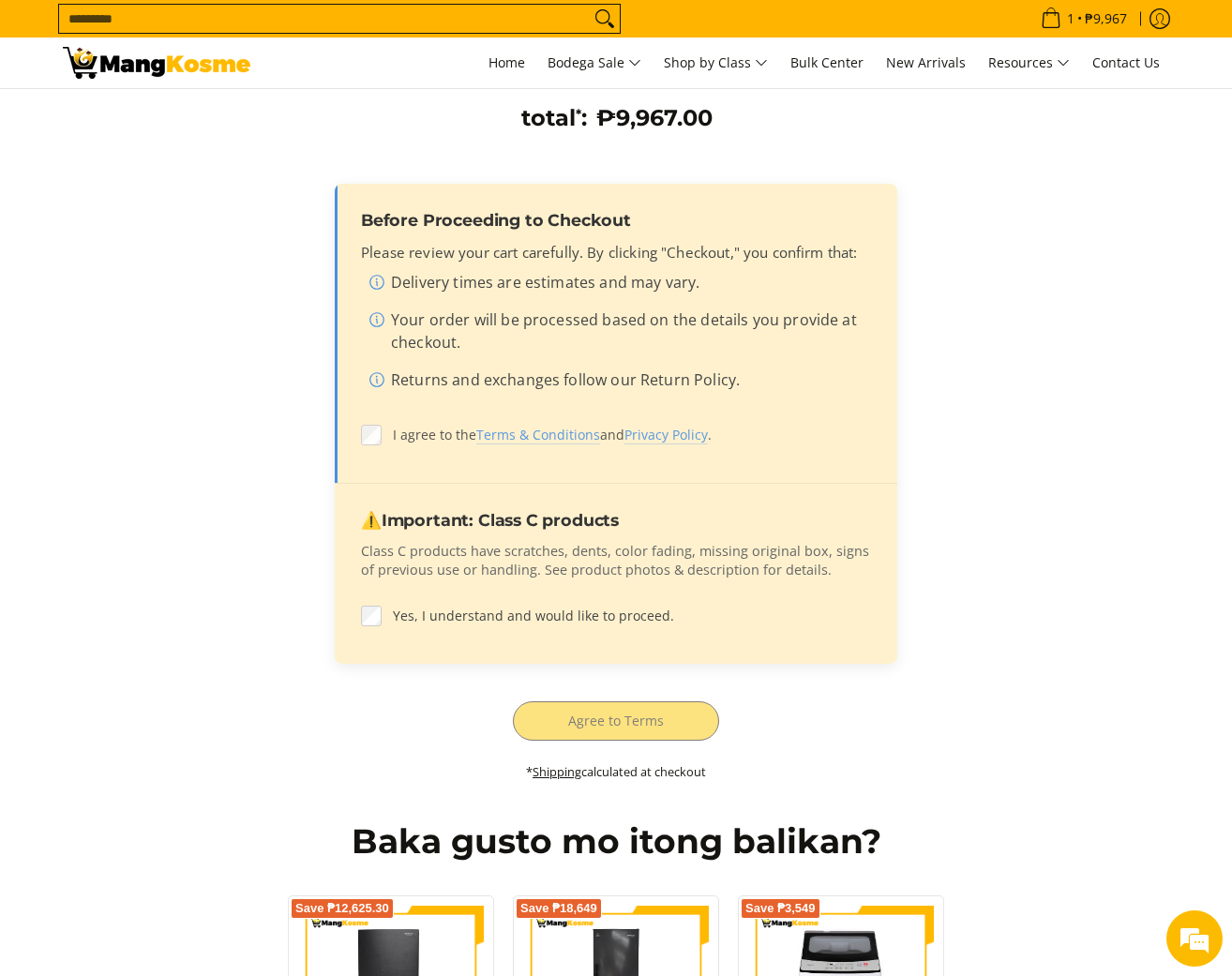
click at [729, 446] on label "I agree to the Terms & Conditions and Privacy Policy ." at bounding box center [616, 434] width 510 height 35
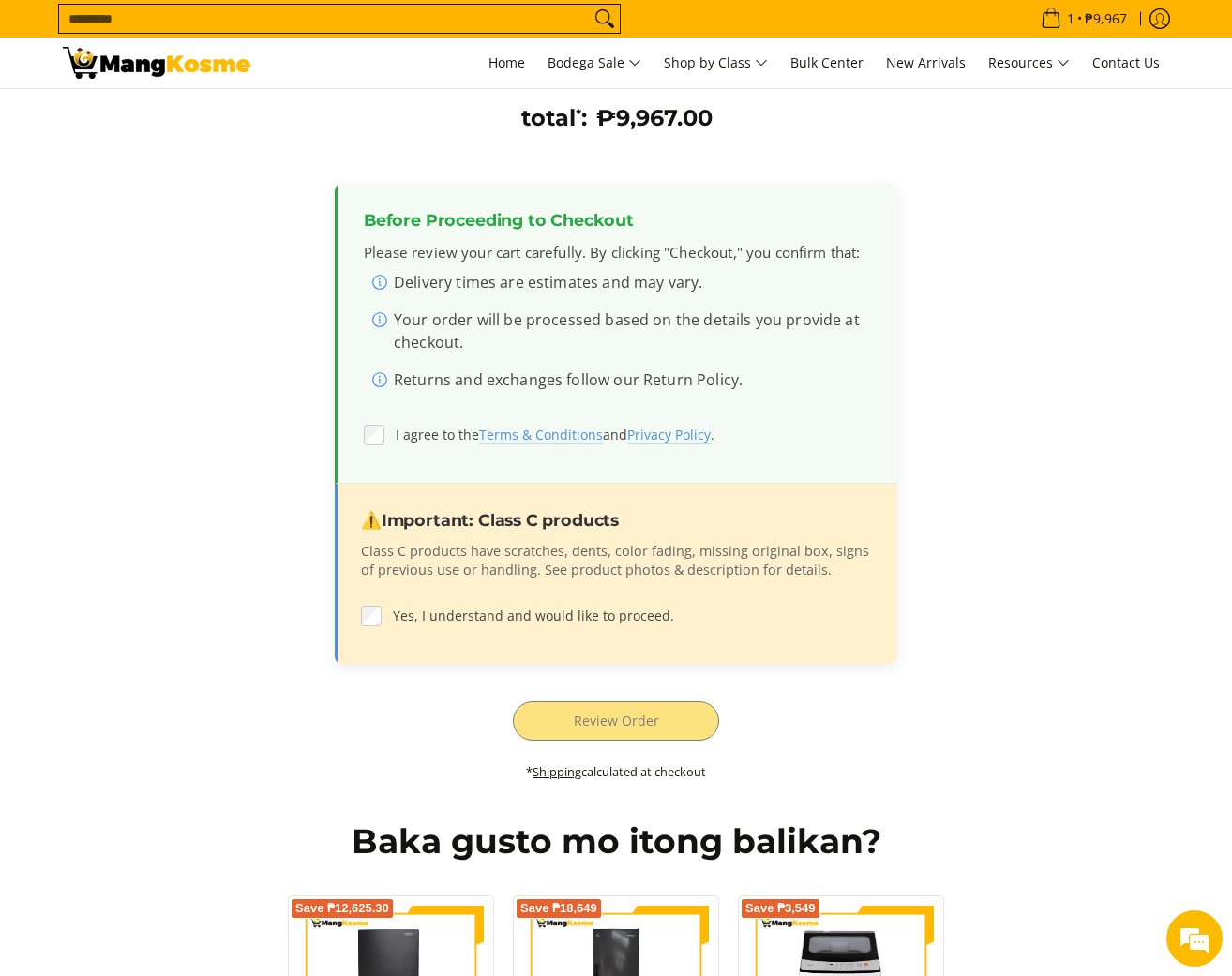
click at [700, 590] on p "Class C products have scratches, dents, color fading, missing original box, sig…" at bounding box center [616, 569] width 510 height 56
click at [608, 601] on label "Yes, I understand and would like to proceed." at bounding box center [616, 615] width 510 height 35
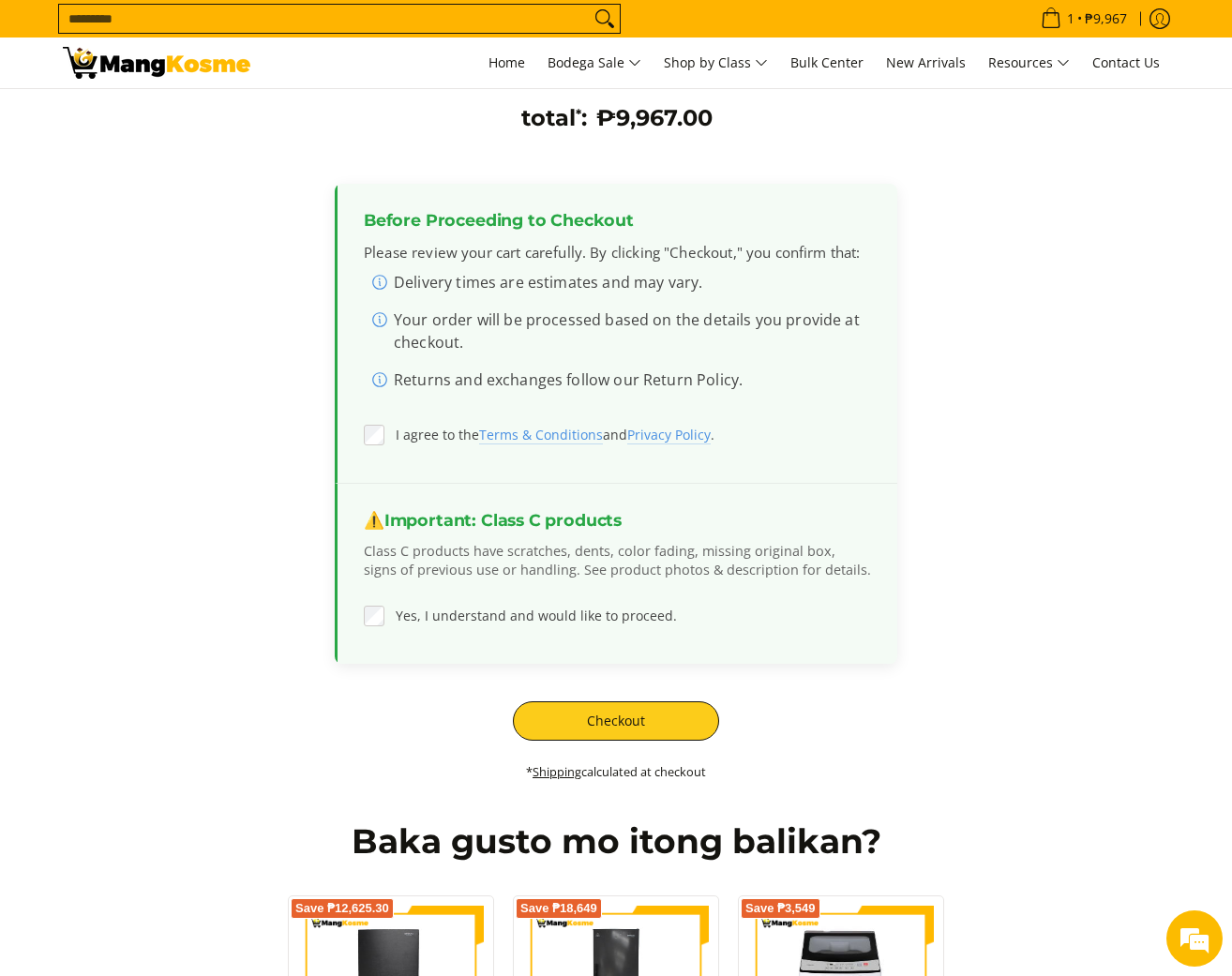
click at [1091, 603] on div "total * : ₱9,967.00 Before Proceeding to Checkout Please review your cart caref…" at bounding box center [616, 453] width 1088 height 698
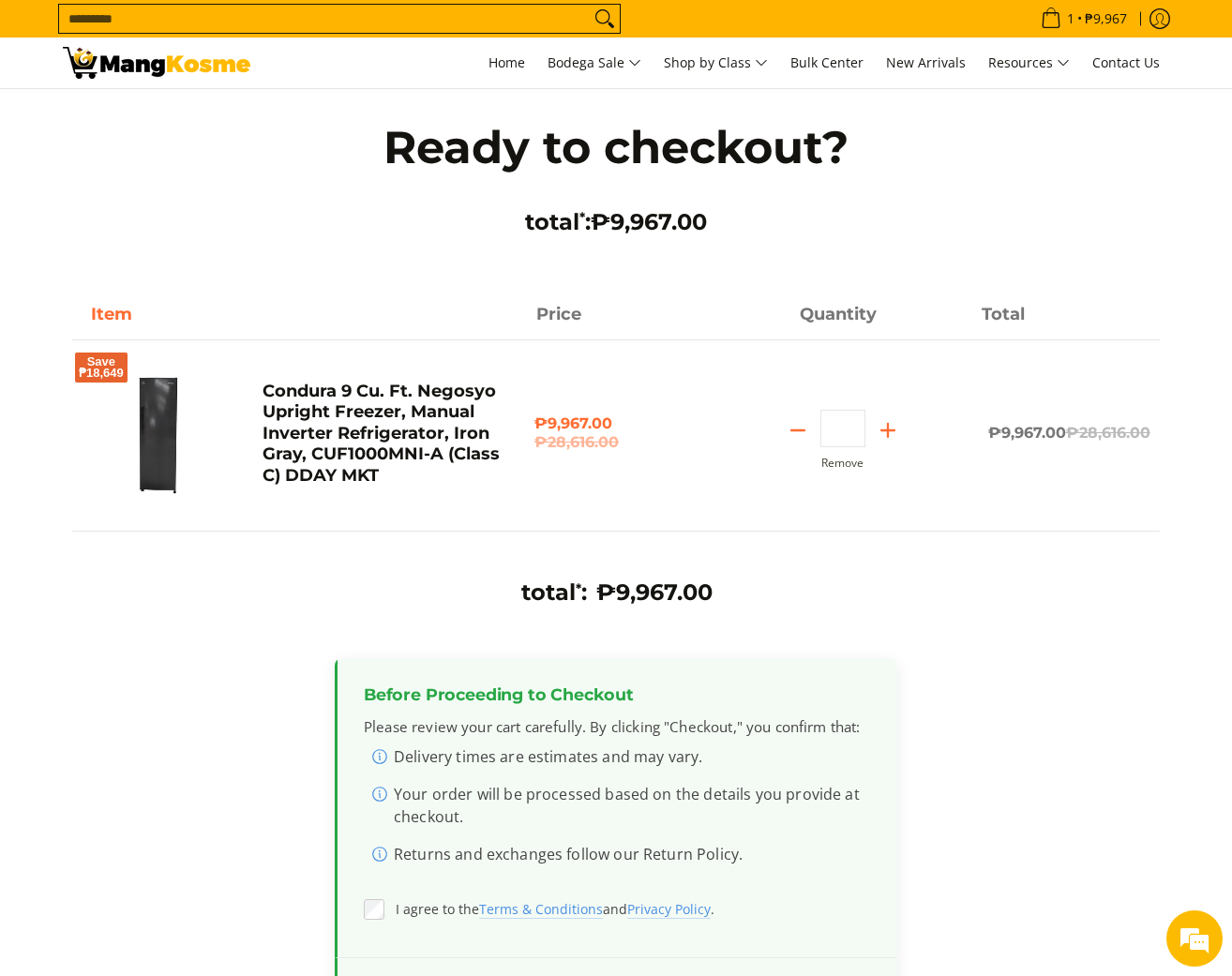
scroll to position [0, 0]
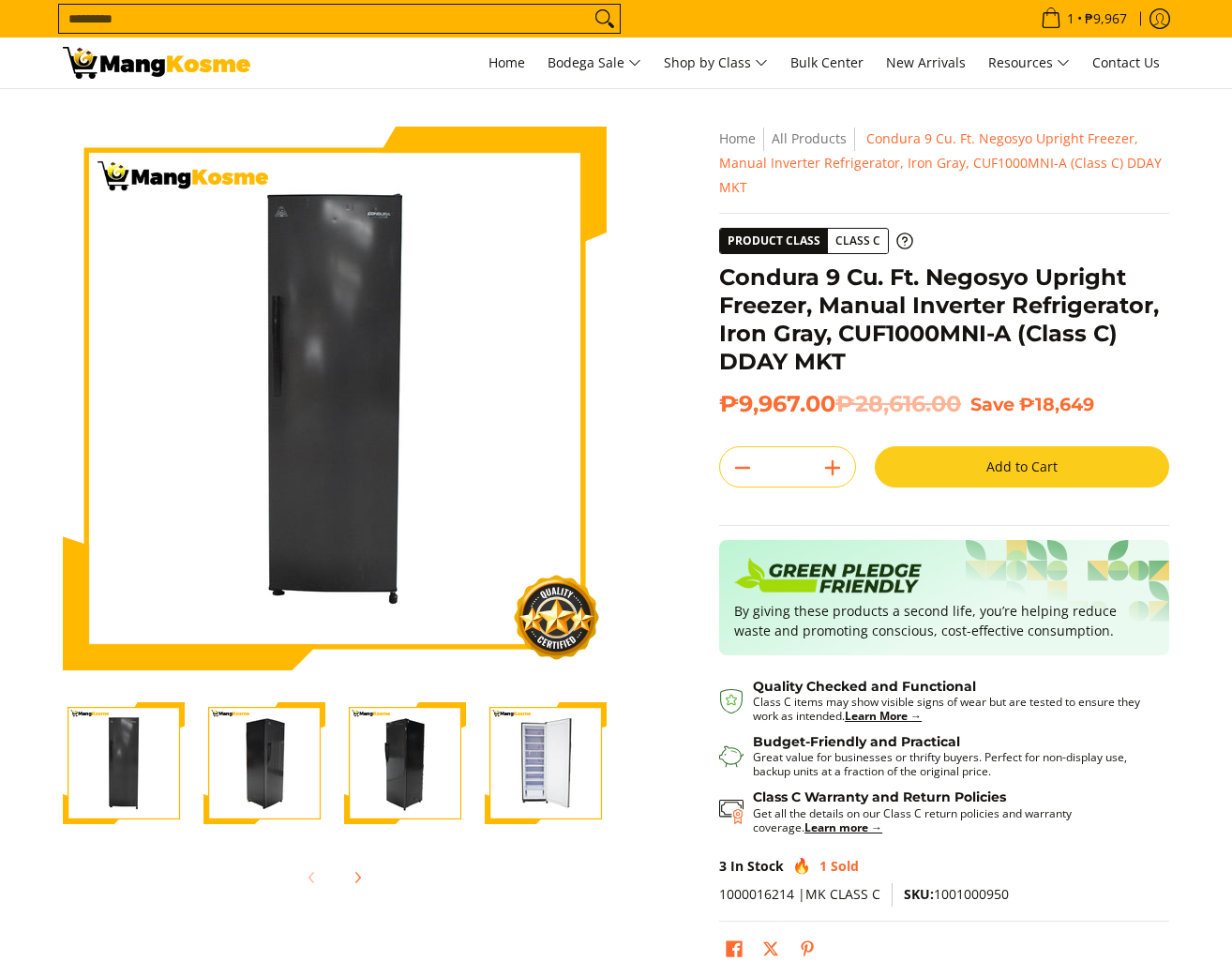
click at [1192, 265] on section "Skip to Main Content Enable zoom Disable zoom Enable zoom Disable zoom Enable z…" at bounding box center [616, 551] width 1232 height 924
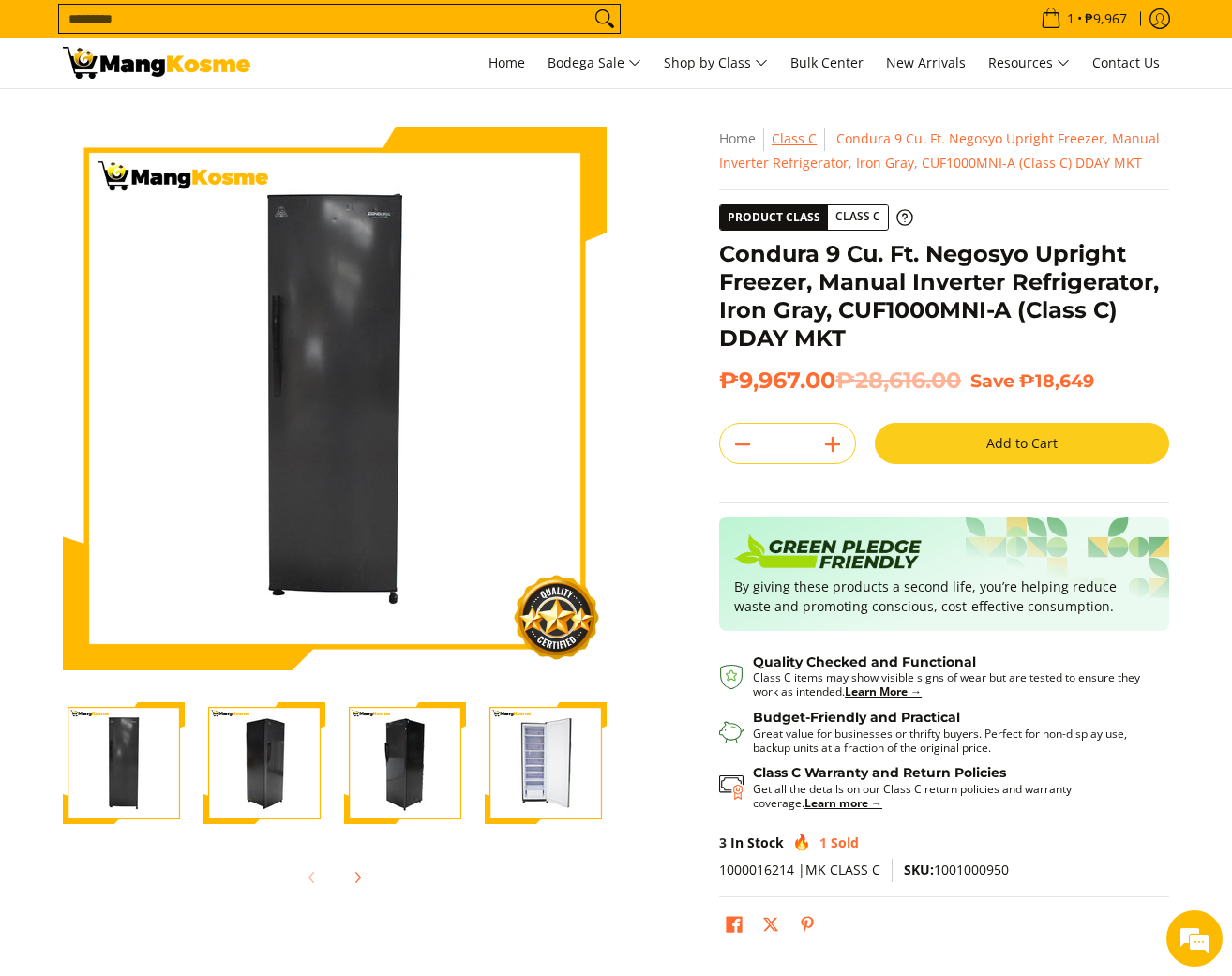
click at [797, 141] on link "Class C" at bounding box center [794, 138] width 45 height 18
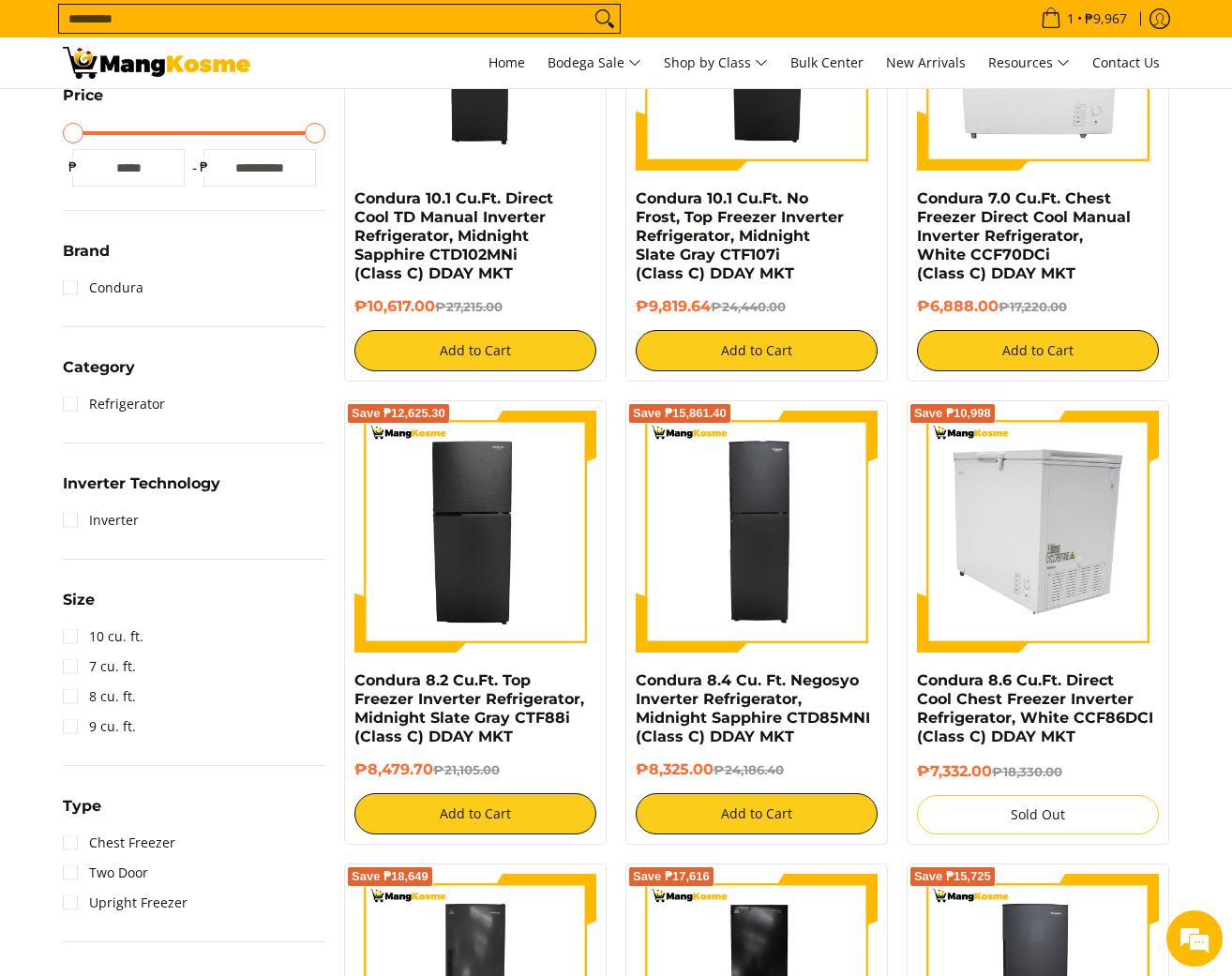
click at [1010, 607] on img at bounding box center [1038, 531] width 242 height 242
